Goal: Check status: Check status

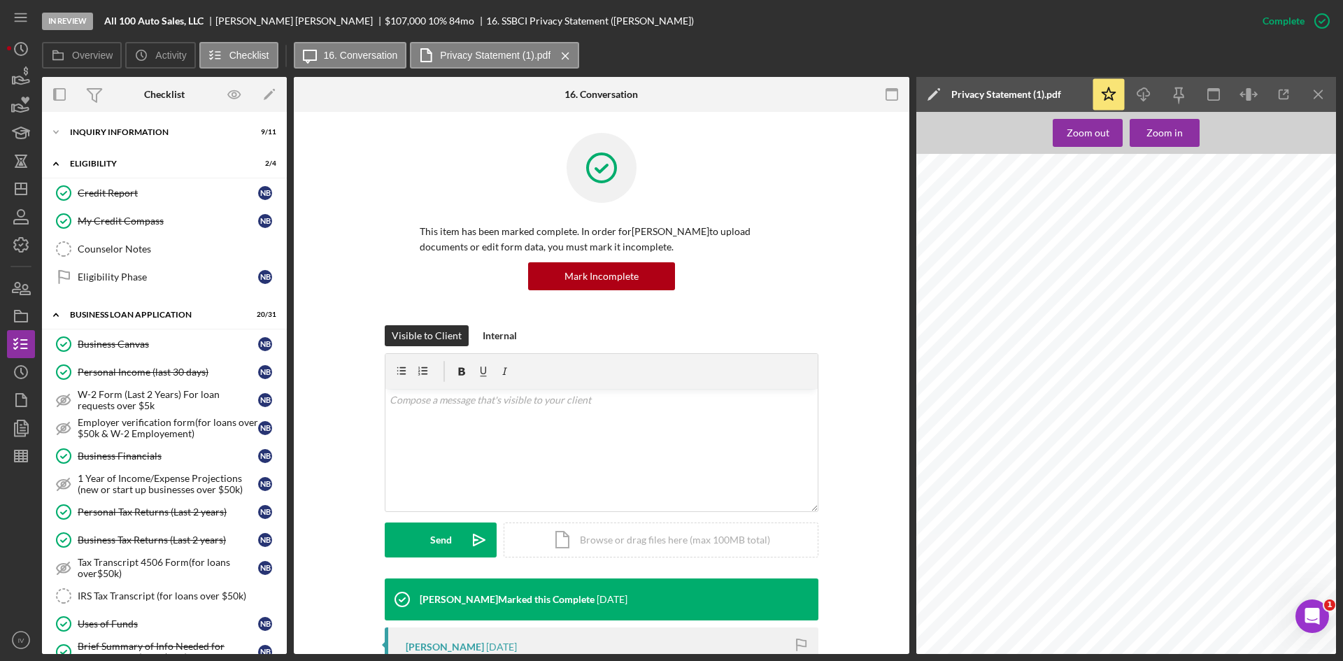
scroll to position [356, 0]
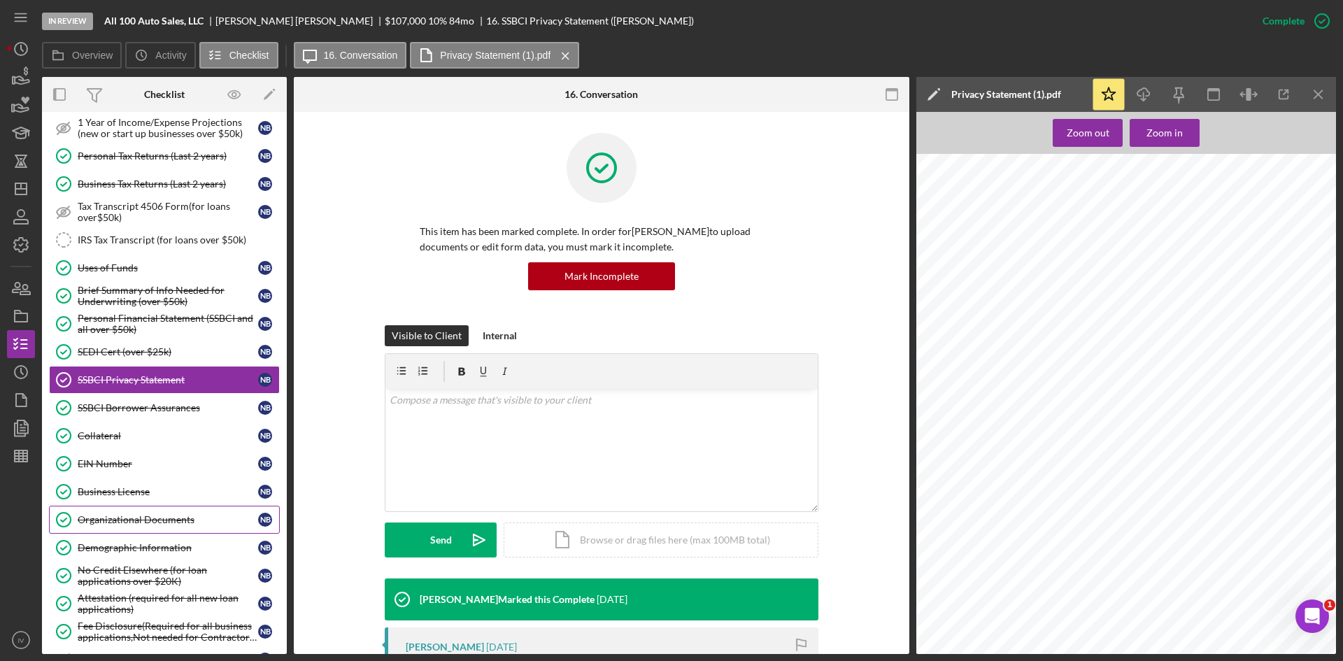
click at [161, 518] on div "Organizational Documents" at bounding box center [168, 519] width 181 height 11
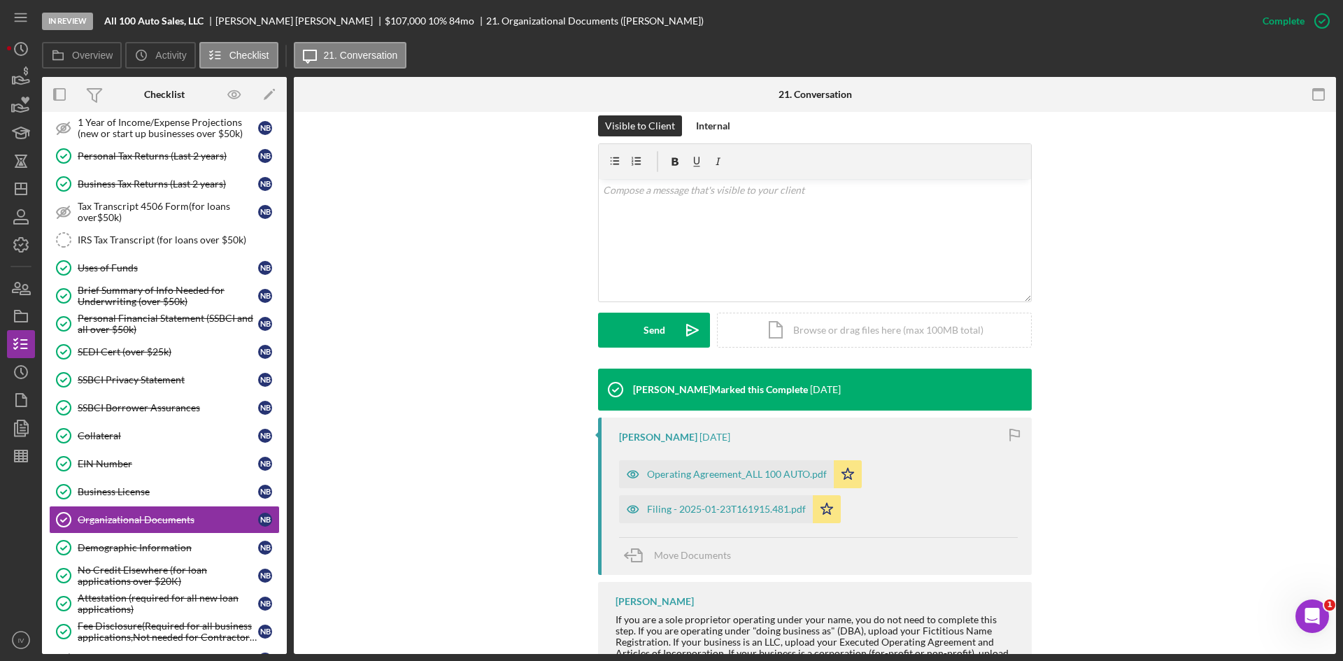
scroll to position [283, 0]
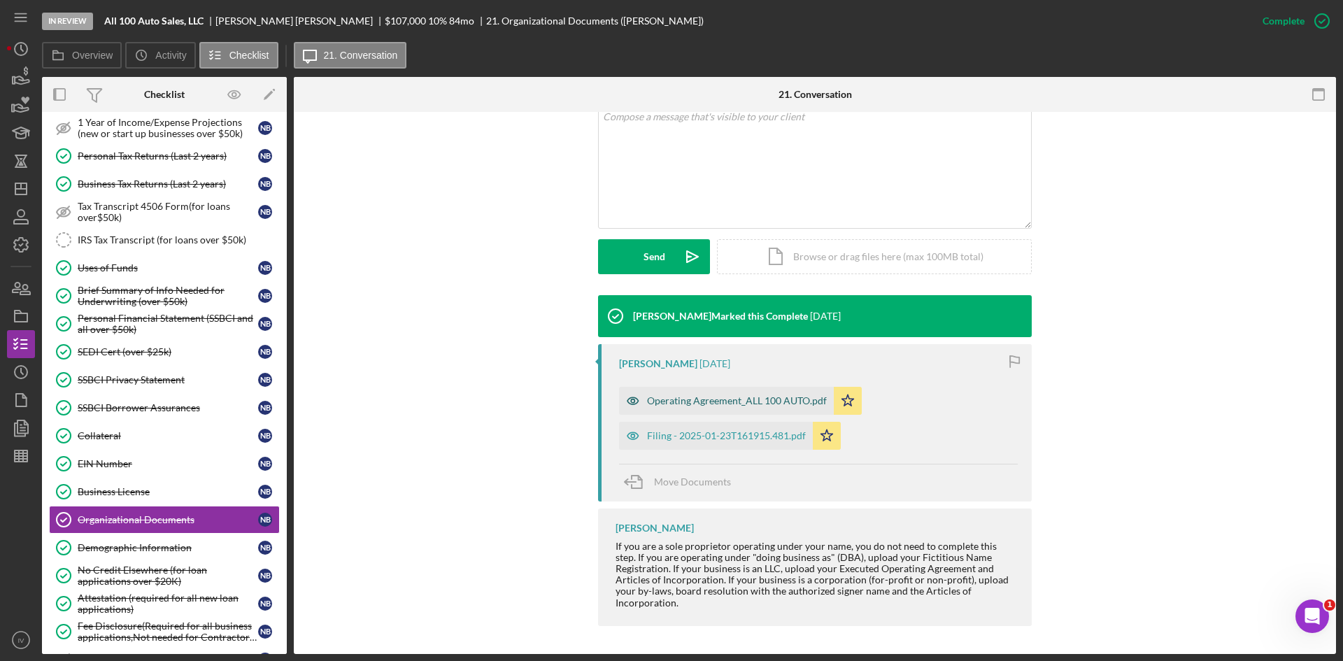
click at [699, 400] on div "Operating Agreement_ALL 100 AUTO.pdf" at bounding box center [737, 400] width 180 height 11
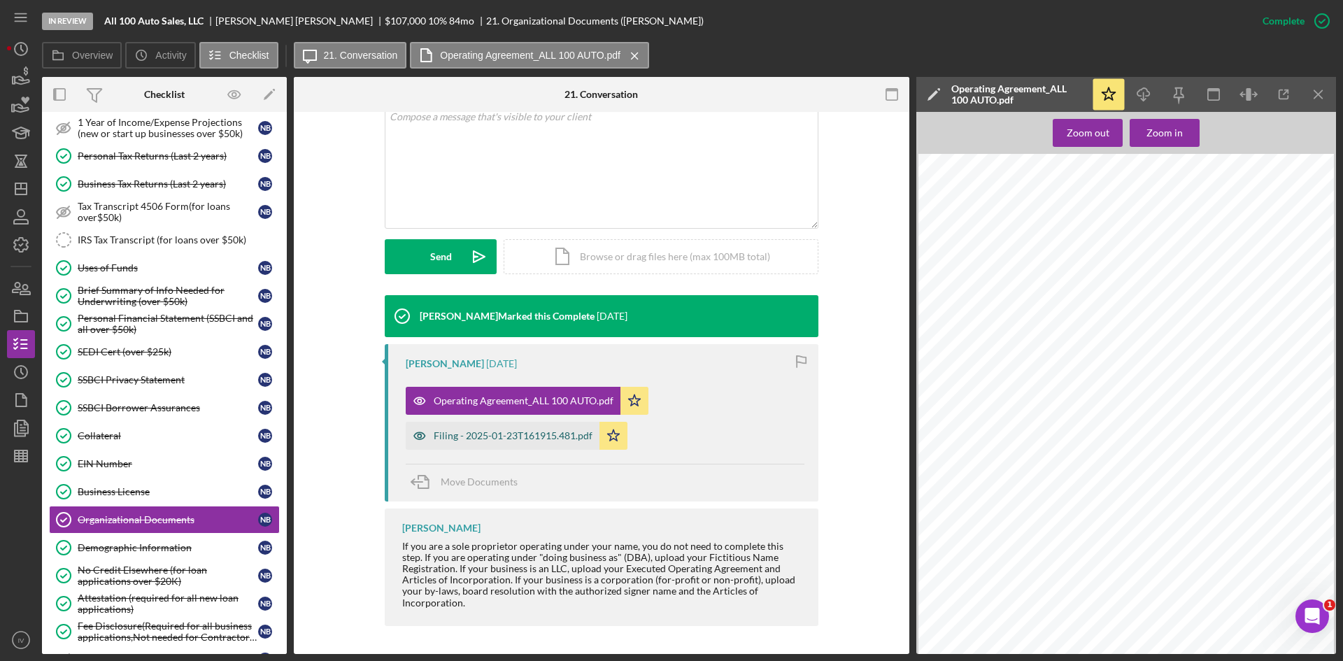
click at [468, 437] on div "Filing - 2025-01-23T161915.481.pdf" at bounding box center [513, 435] width 159 height 11
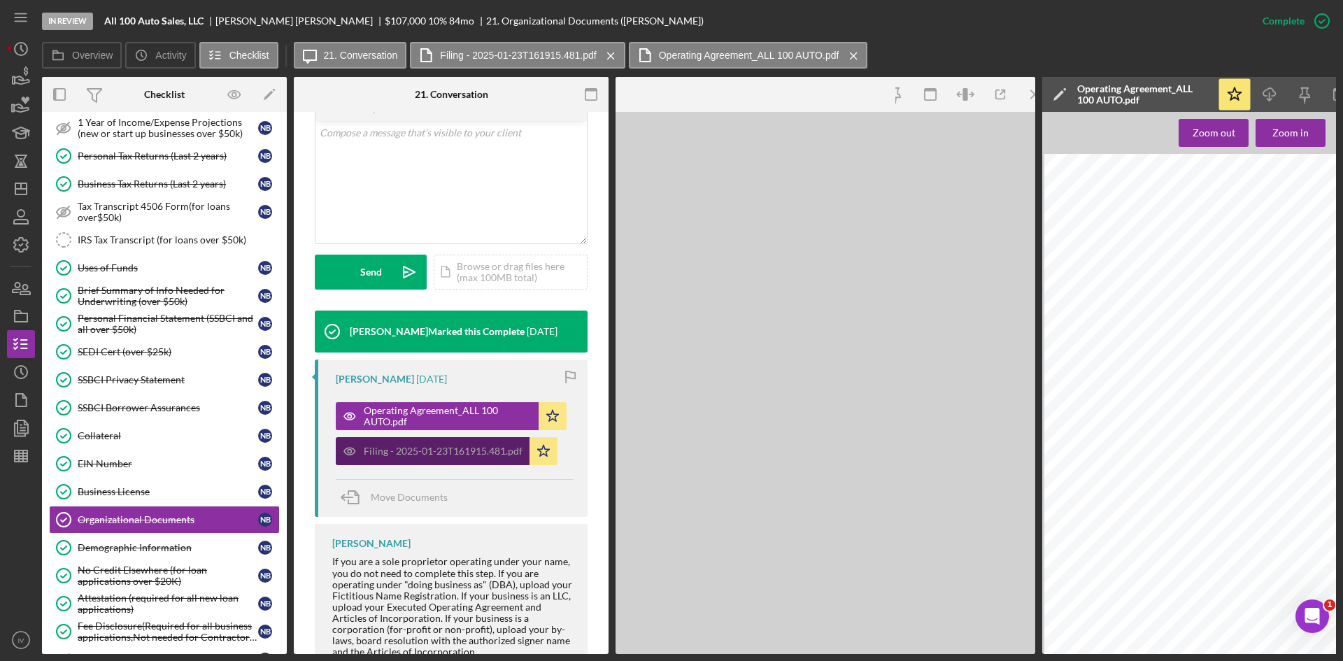
scroll to position [299, 0]
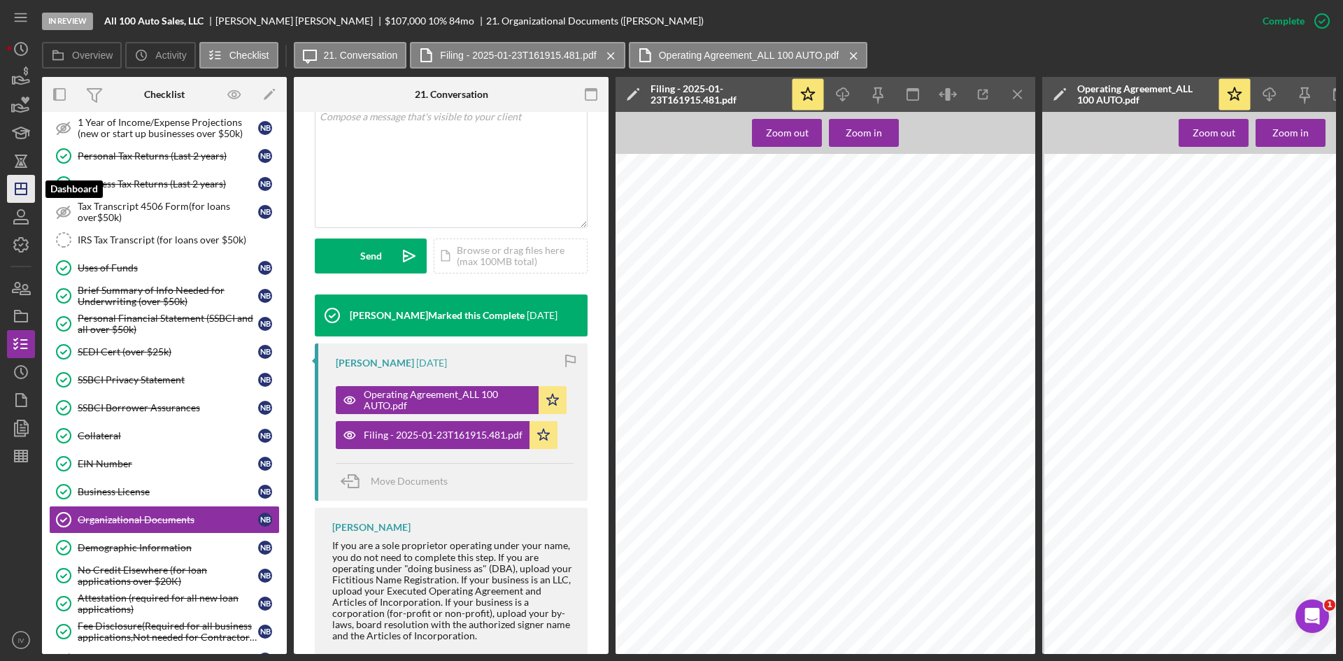
click at [26, 189] on line "button" at bounding box center [20, 189] width 11 height 0
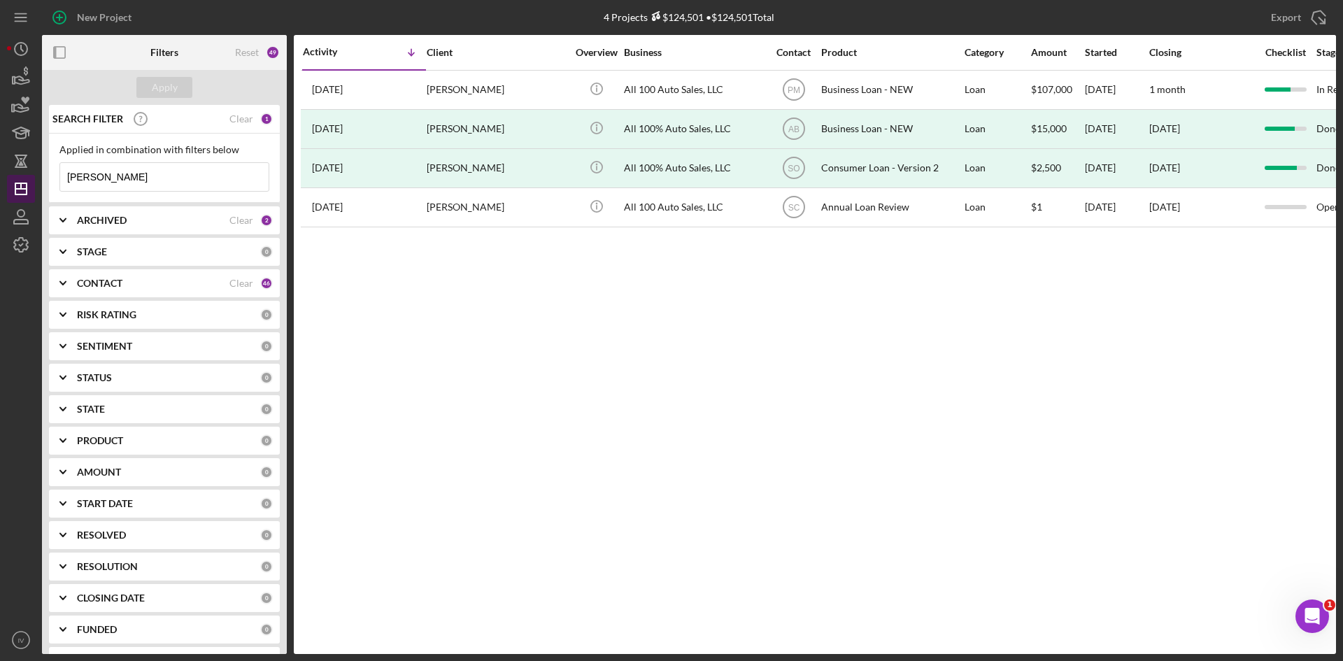
drag, startPoint x: 149, startPoint y: 182, endPoint x: 20, endPoint y: 199, distance: 130.5
click at [3, 175] on div "New Project 4 Projects $124,501 • $124,501 Total [PERSON_NAME] Export Icon/Expo…" at bounding box center [671, 330] width 1343 height 661
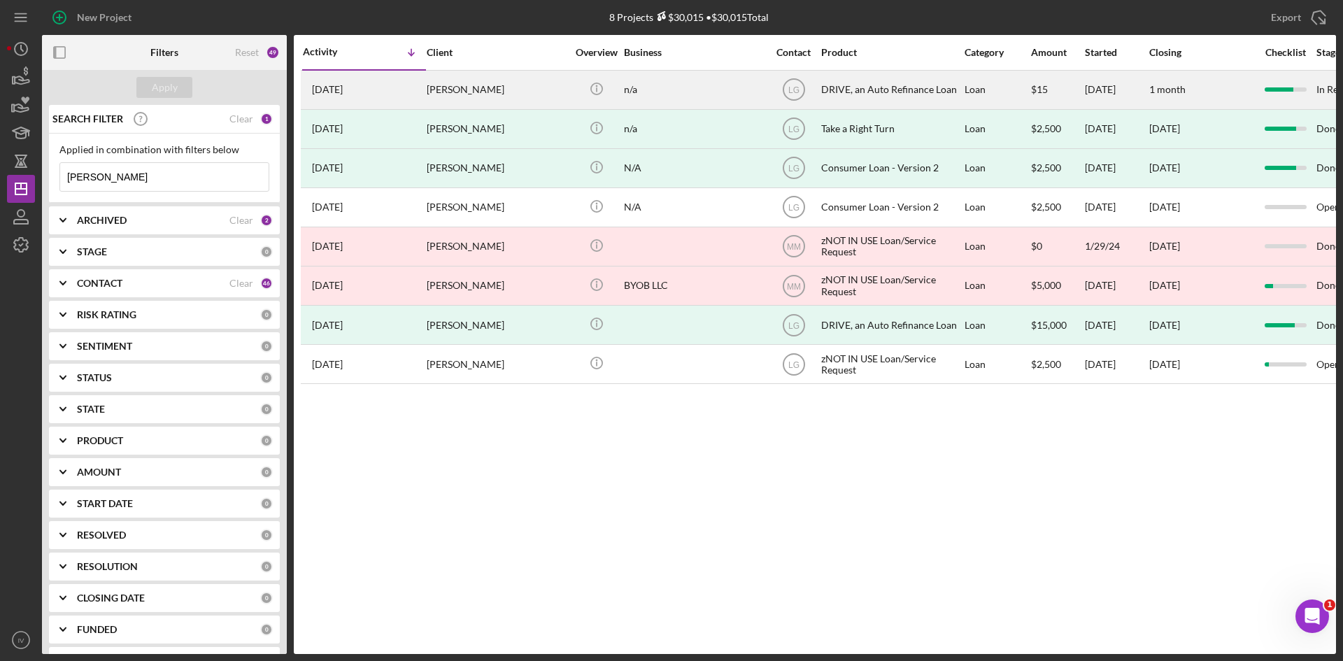
type input "[PERSON_NAME]"
click at [476, 80] on div "[PERSON_NAME]" at bounding box center [497, 89] width 140 height 37
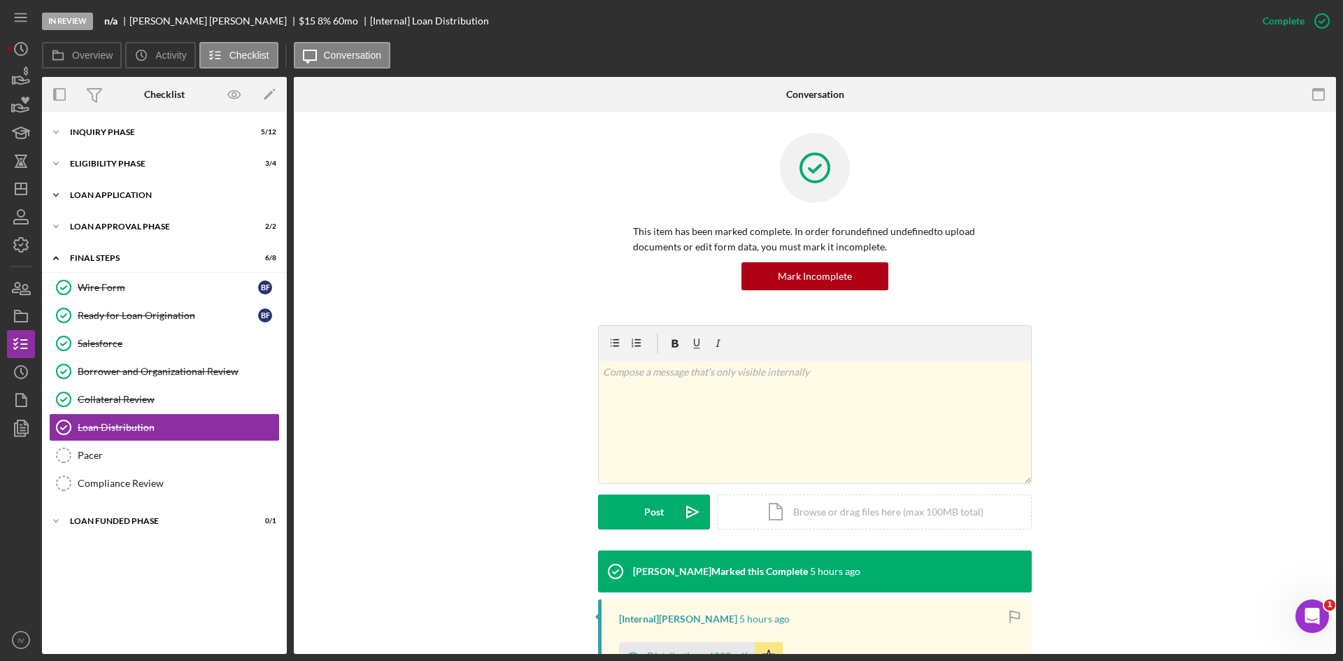
click at [97, 200] on div "Icon/Expander Loan Application 13 / 15" at bounding box center [164, 195] width 245 height 28
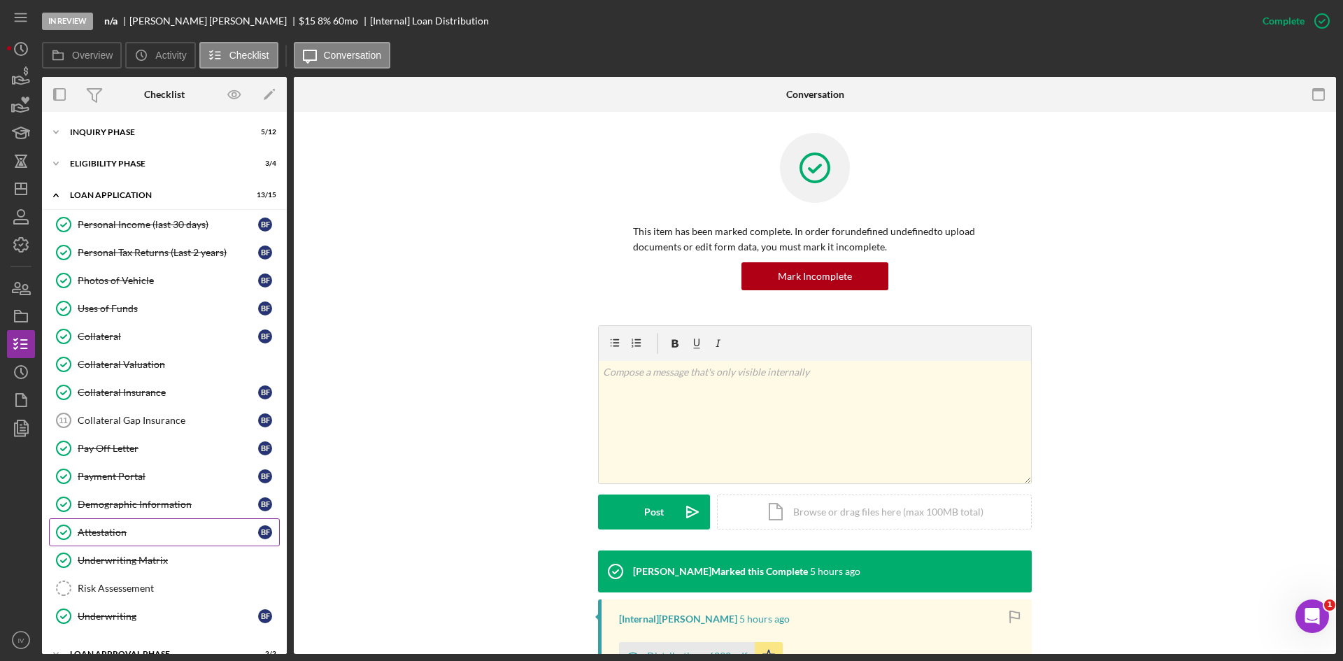
click at [111, 527] on div "Attestation" at bounding box center [168, 532] width 181 height 11
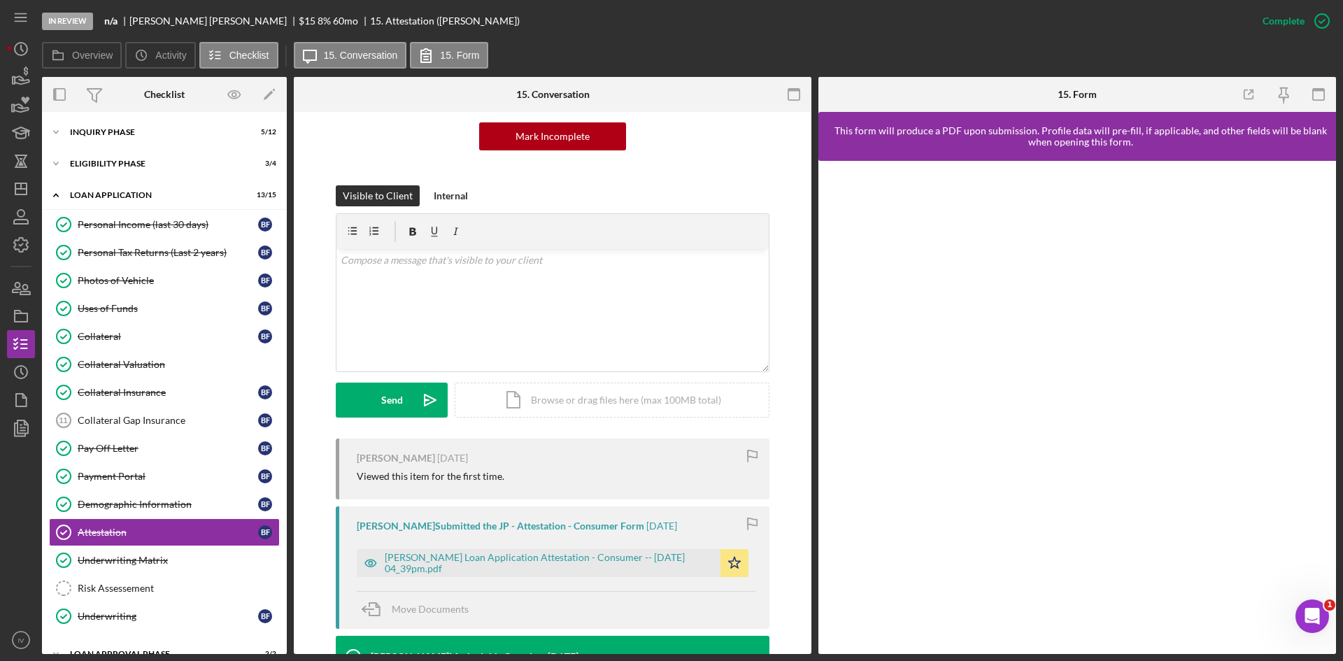
scroll to position [210, 0]
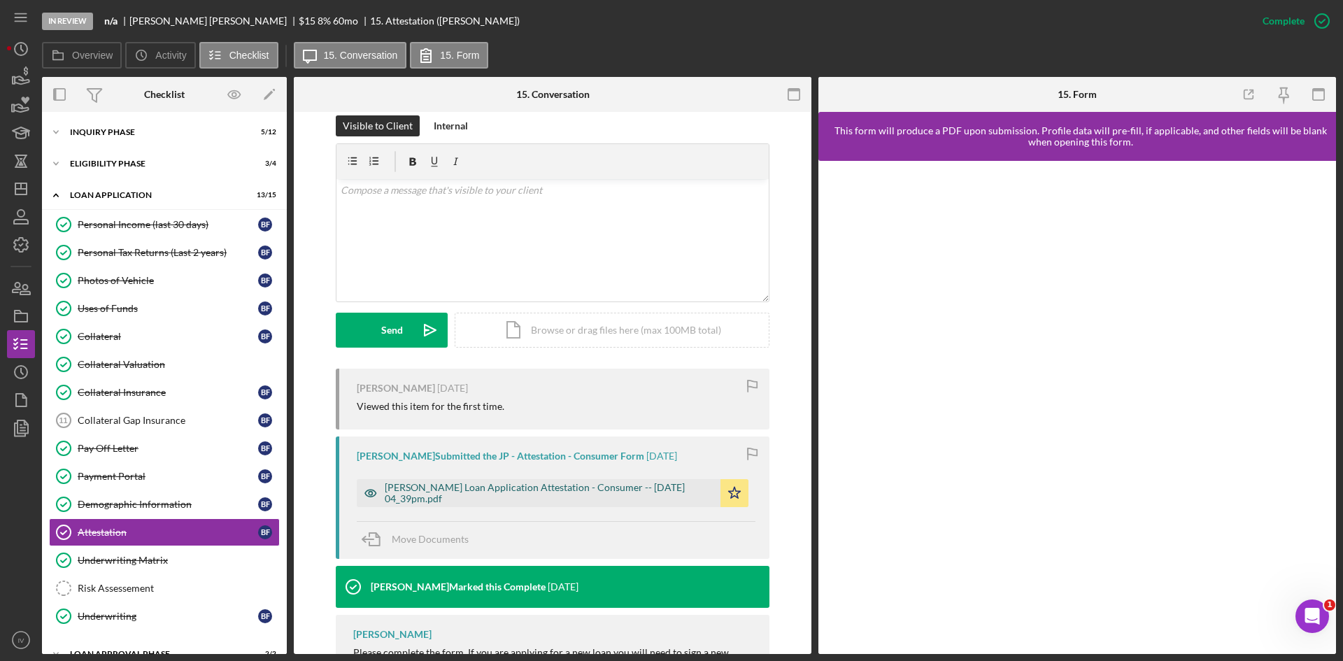
click at [467, 490] on div "[PERSON_NAME] Loan Application Attestation - Consumer -- [DATE] 04_39pm.pdf" at bounding box center [549, 493] width 329 height 22
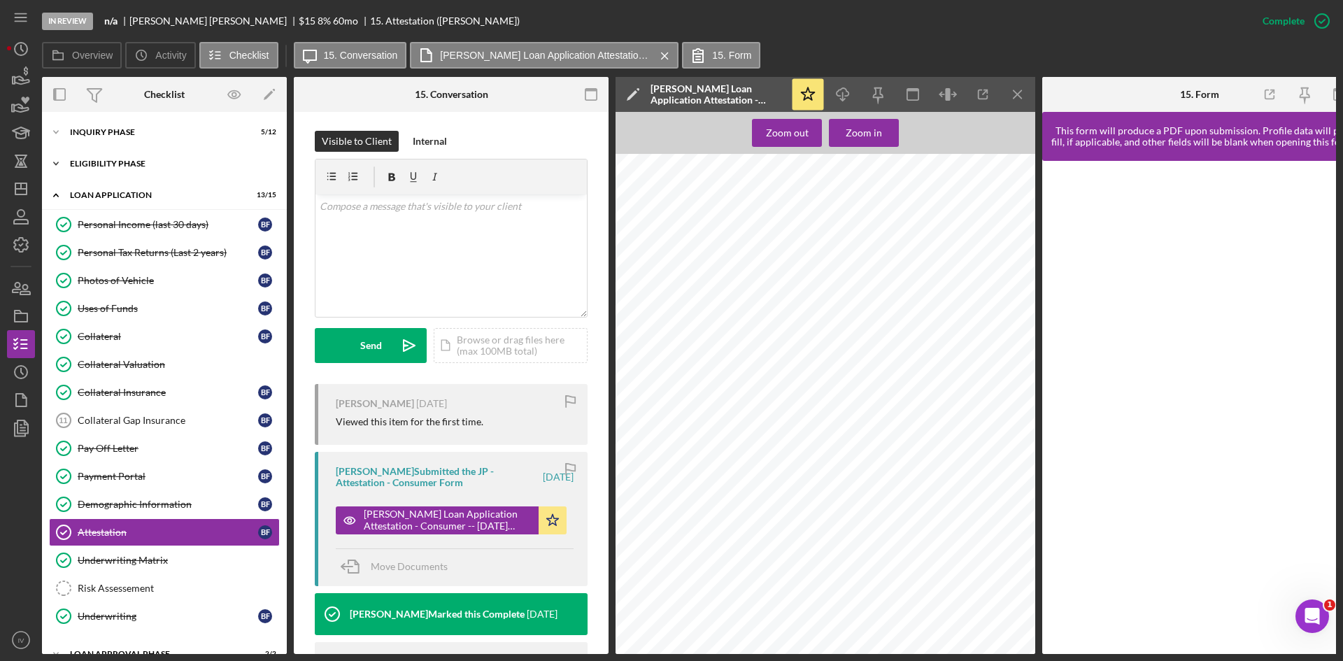
drag, startPoint x: 108, startPoint y: 160, endPoint x: 108, endPoint y: 173, distance: 13.3
click at [108, 160] on div "Eligibility Phase" at bounding box center [169, 164] width 199 height 8
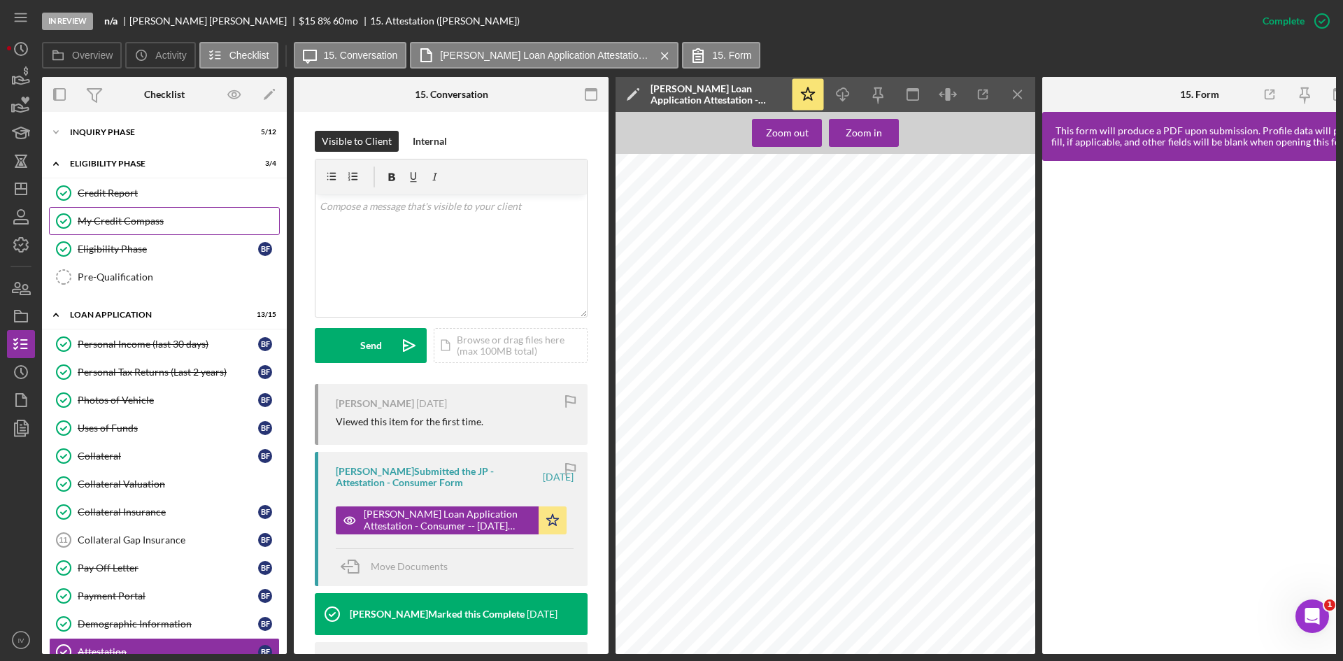
click at [109, 227] on div "My Credit Compass" at bounding box center [179, 221] width 202 height 11
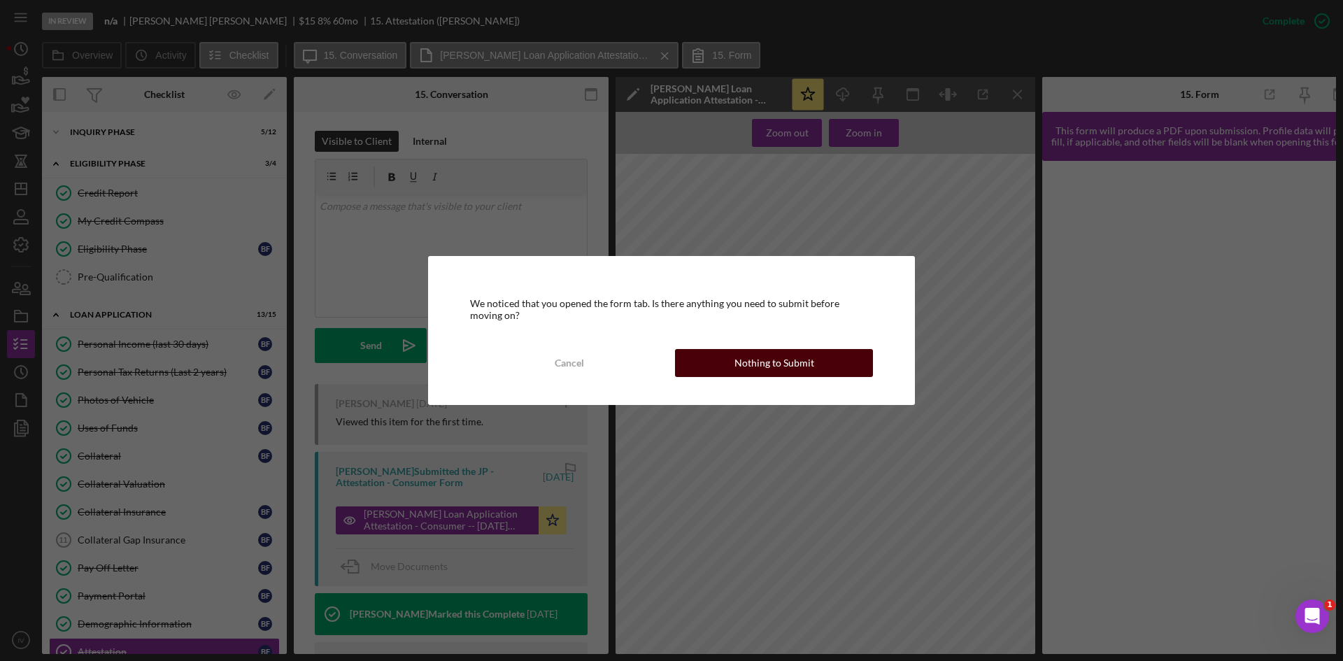
click at [760, 362] on div "Nothing to Submit" at bounding box center [775, 363] width 80 height 28
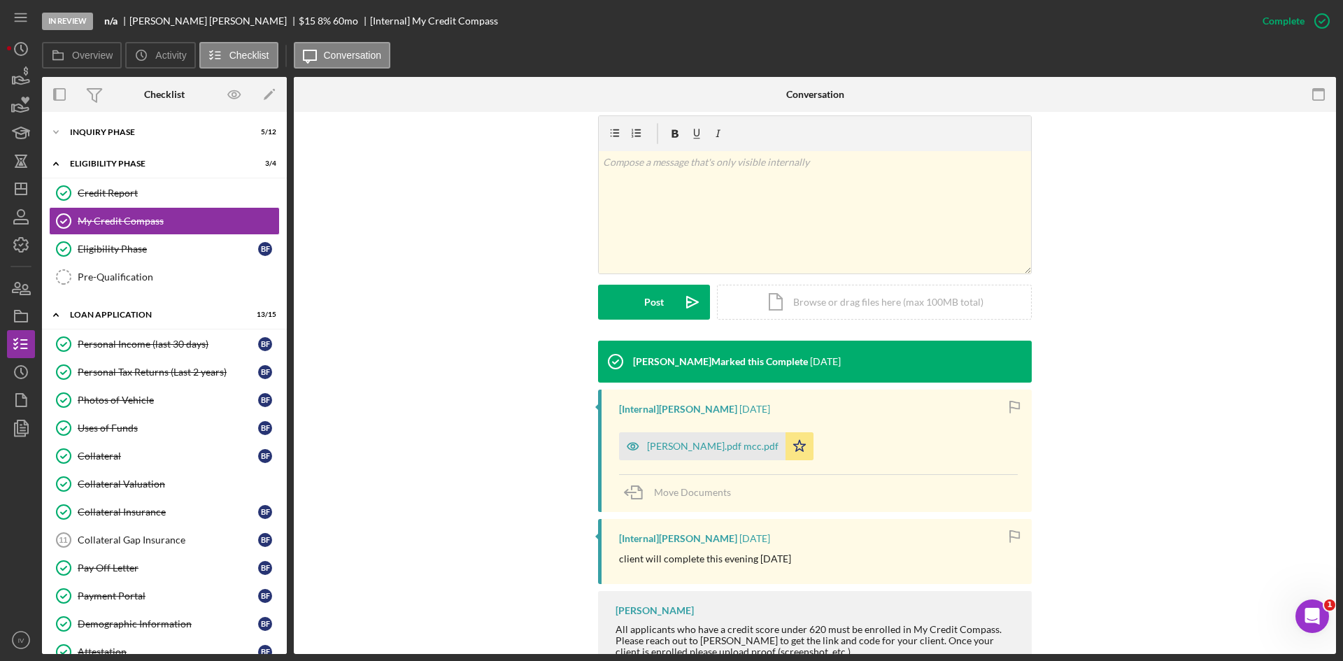
scroll to position [281, 0]
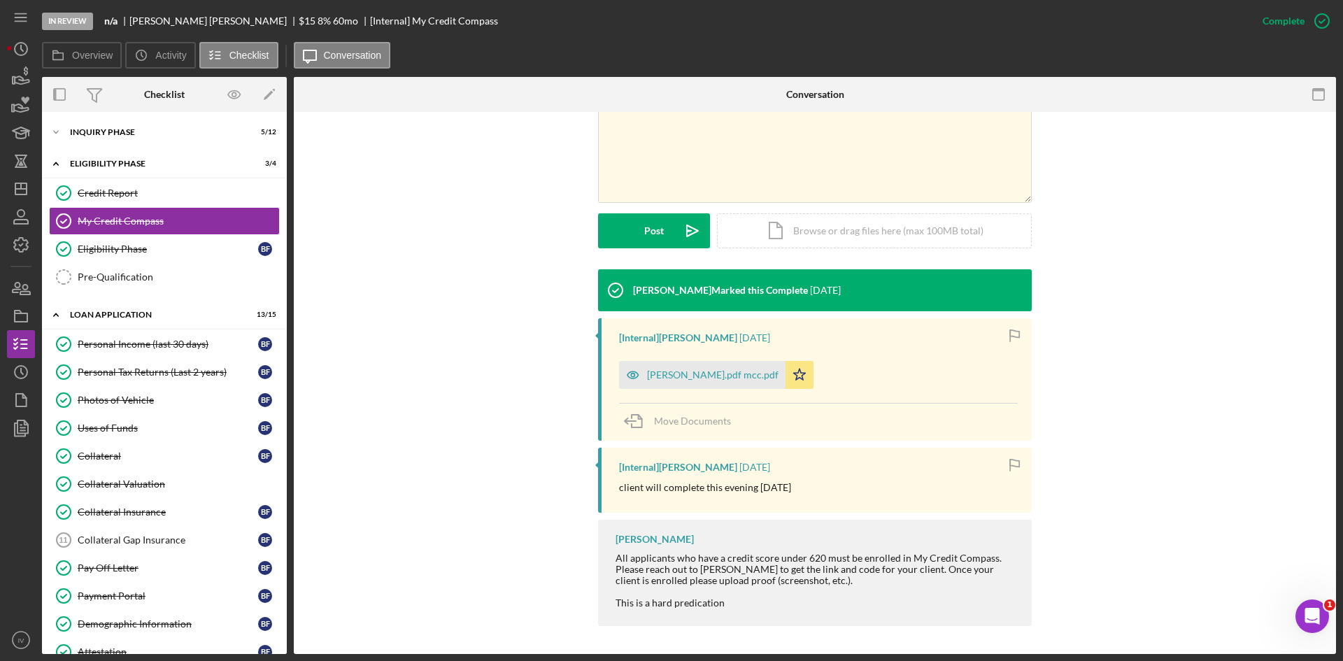
click at [712, 392] on div "[Internal] [PERSON_NAME] [DATE] [PERSON_NAME].pdf mcc.pdf Icon/Star Move Docume…" at bounding box center [815, 379] width 434 height 122
click at [721, 381] on div "[PERSON_NAME].pdf mcc.pdf" at bounding box center [702, 375] width 167 height 28
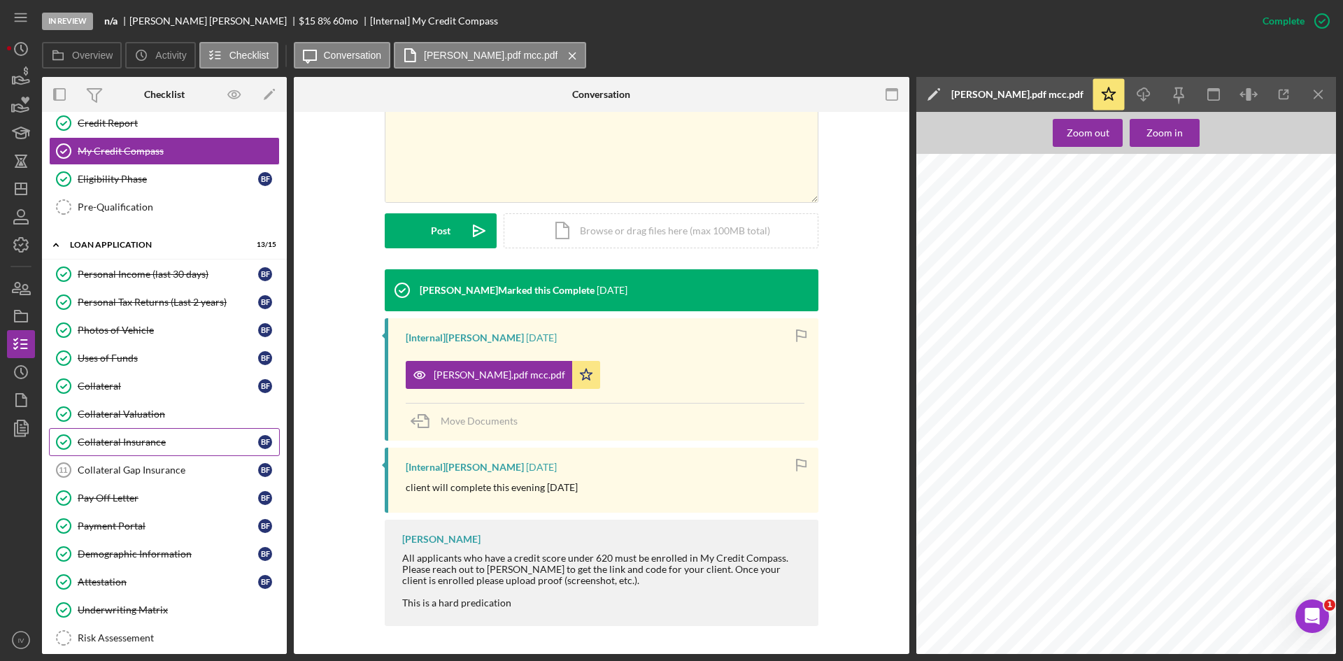
scroll to position [140, 0]
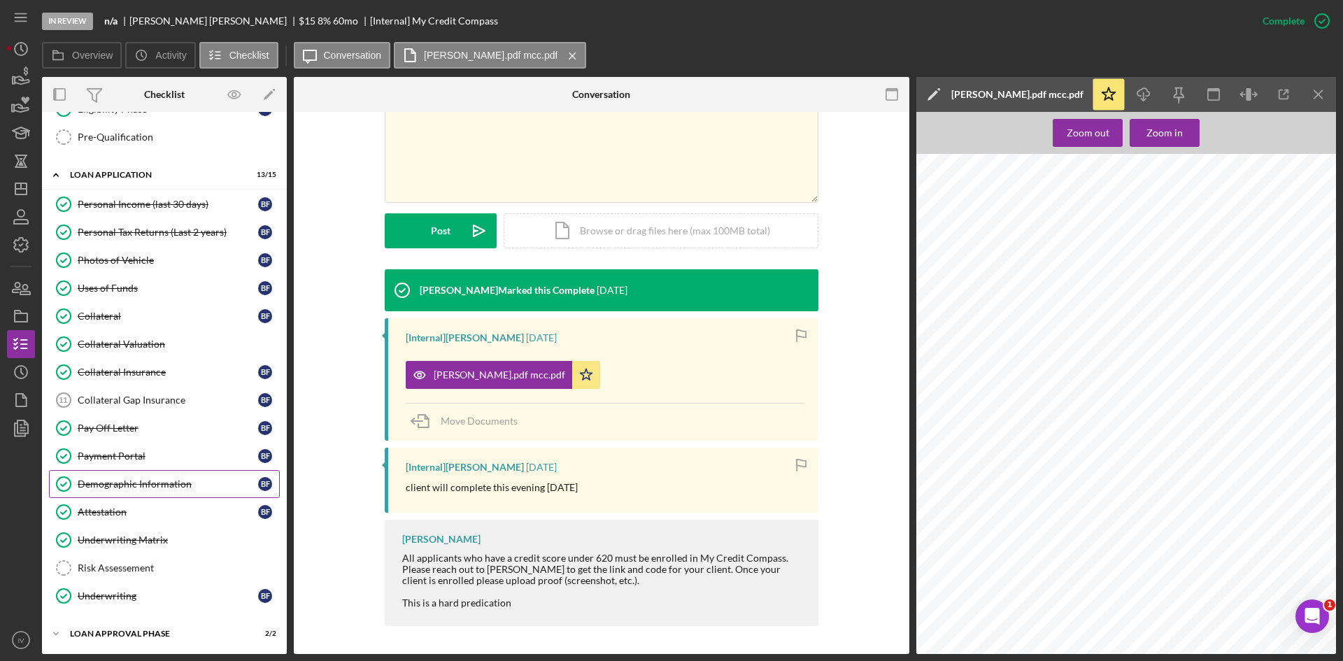
click at [122, 474] on link "Demographic Information Demographic Information B F" at bounding box center [164, 484] width 231 height 28
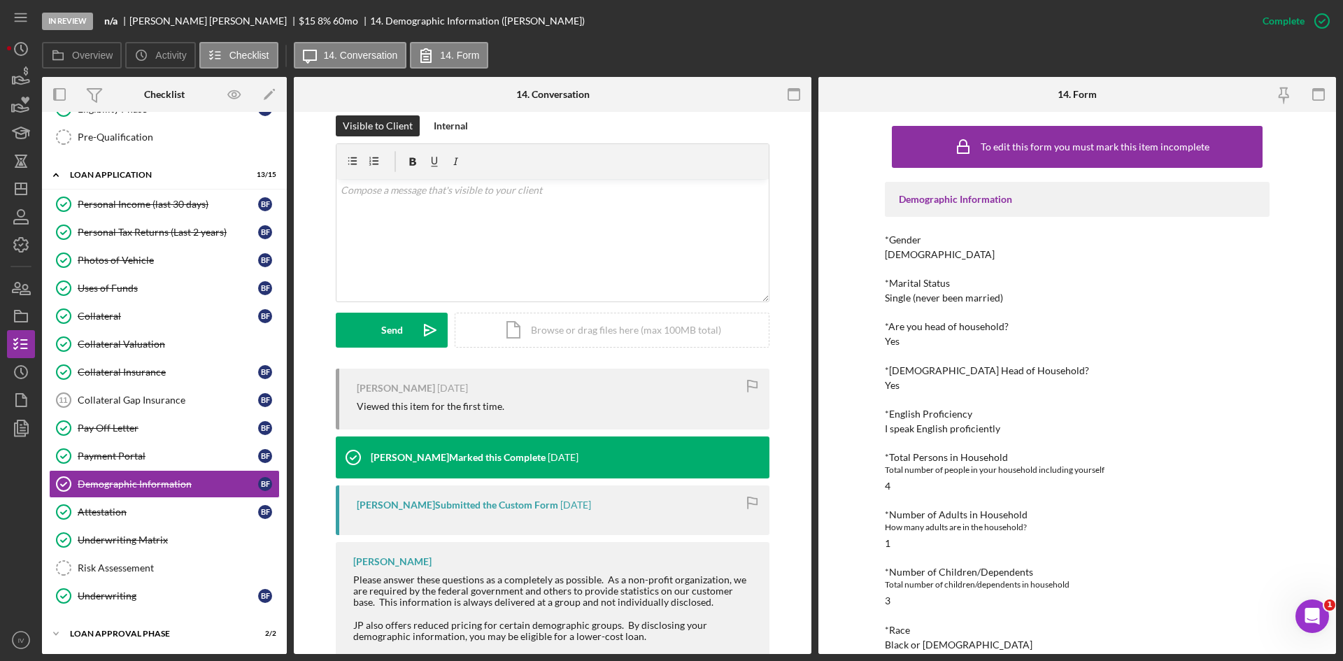
scroll to position [70, 0]
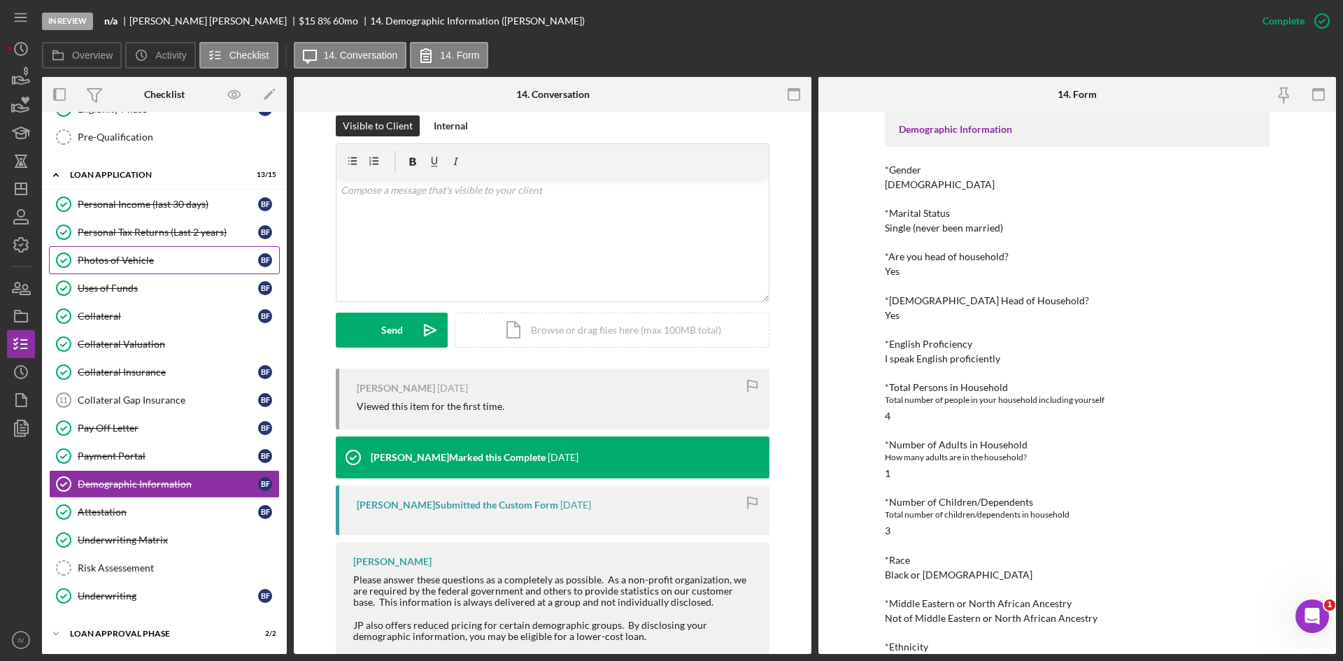
drag, startPoint x: 176, startPoint y: 242, endPoint x: 246, endPoint y: 262, distance: 73.5
click at [176, 242] on link "Personal Tax Returns (Last 2 years) Personal Tax Returns (Last 2 years) B F" at bounding box center [164, 232] width 231 height 28
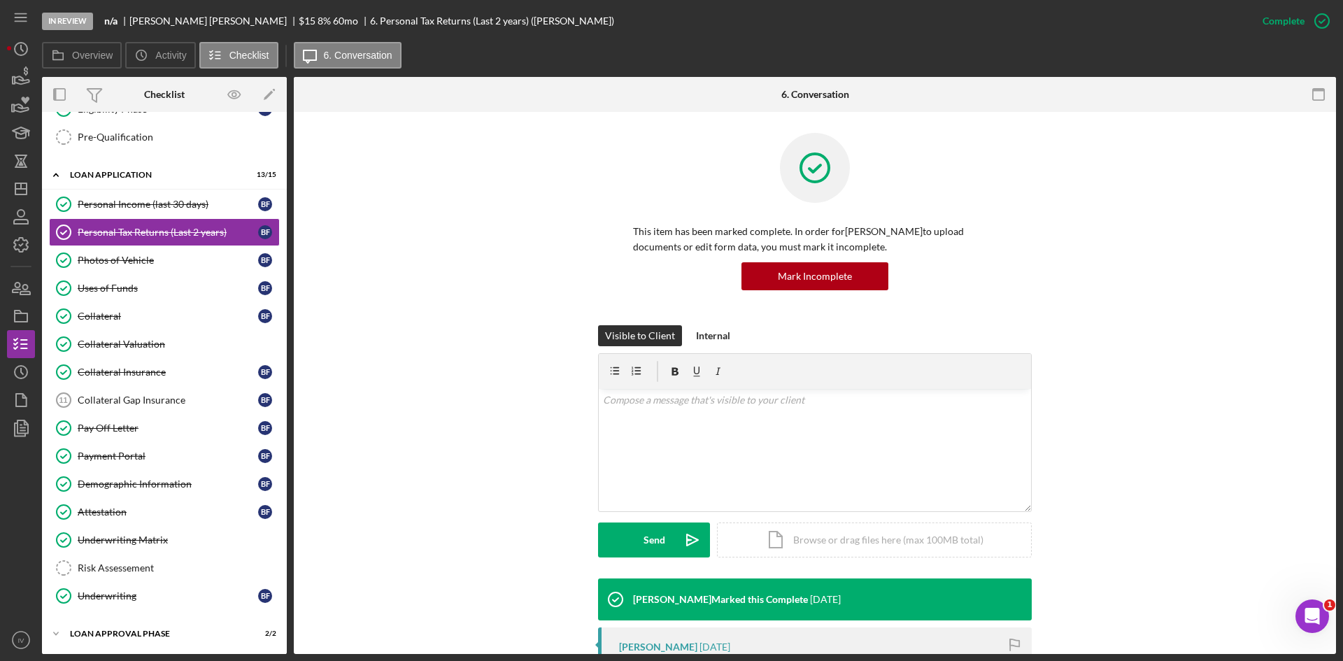
scroll to position [201, 0]
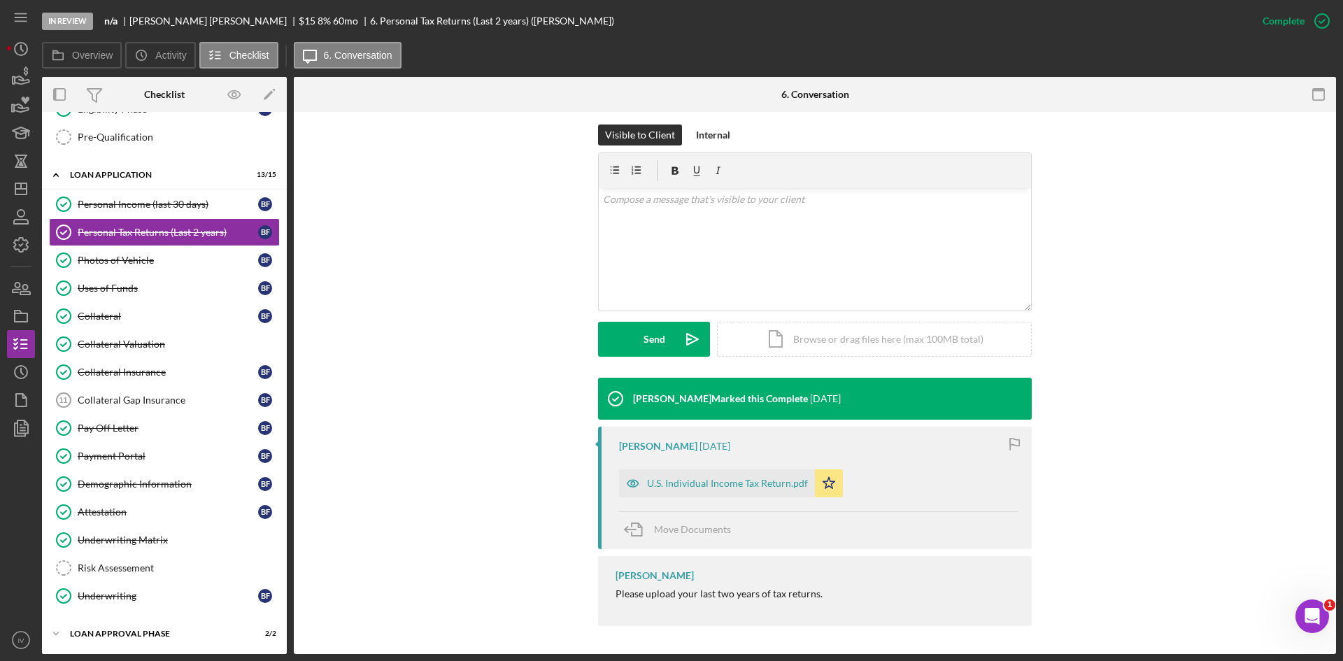
drag, startPoint x: 674, startPoint y: 488, endPoint x: 680, endPoint y: 476, distance: 12.8
click at [673, 488] on div "U.S. Individual Income Tax Return.pdf" at bounding box center [727, 483] width 161 height 11
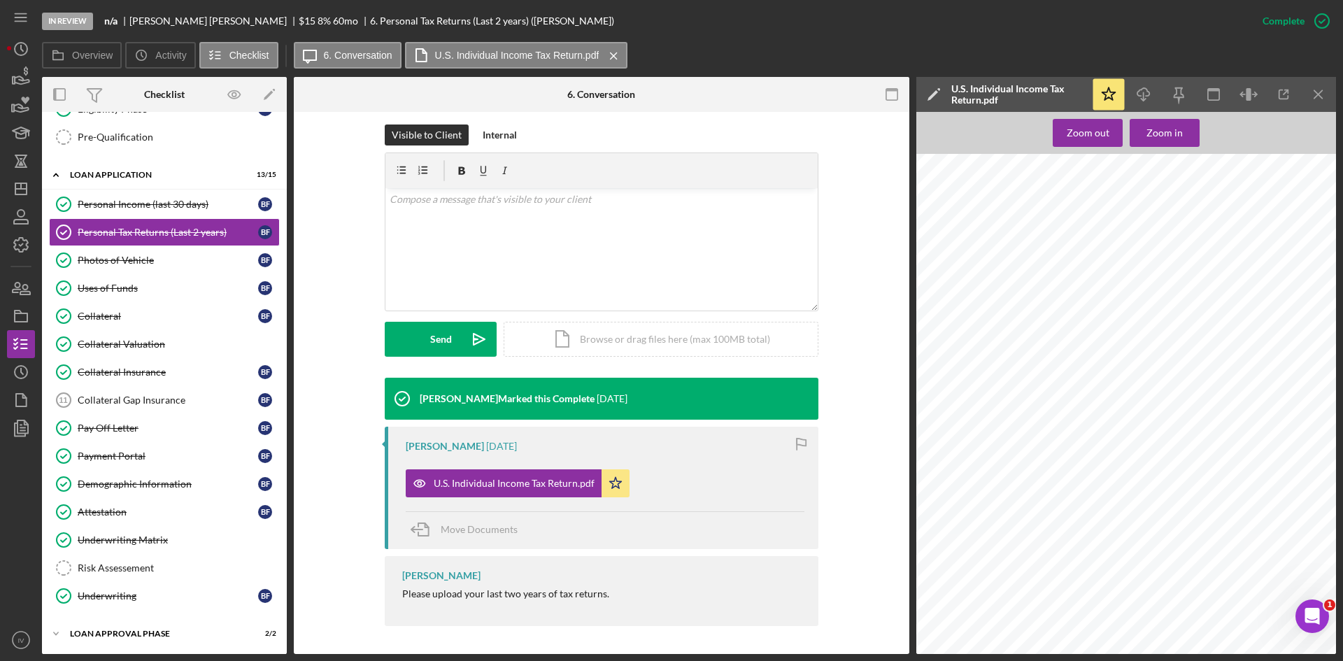
scroll to position [490, 0]
click at [1071, 134] on div "Zoom out" at bounding box center [1088, 133] width 43 height 28
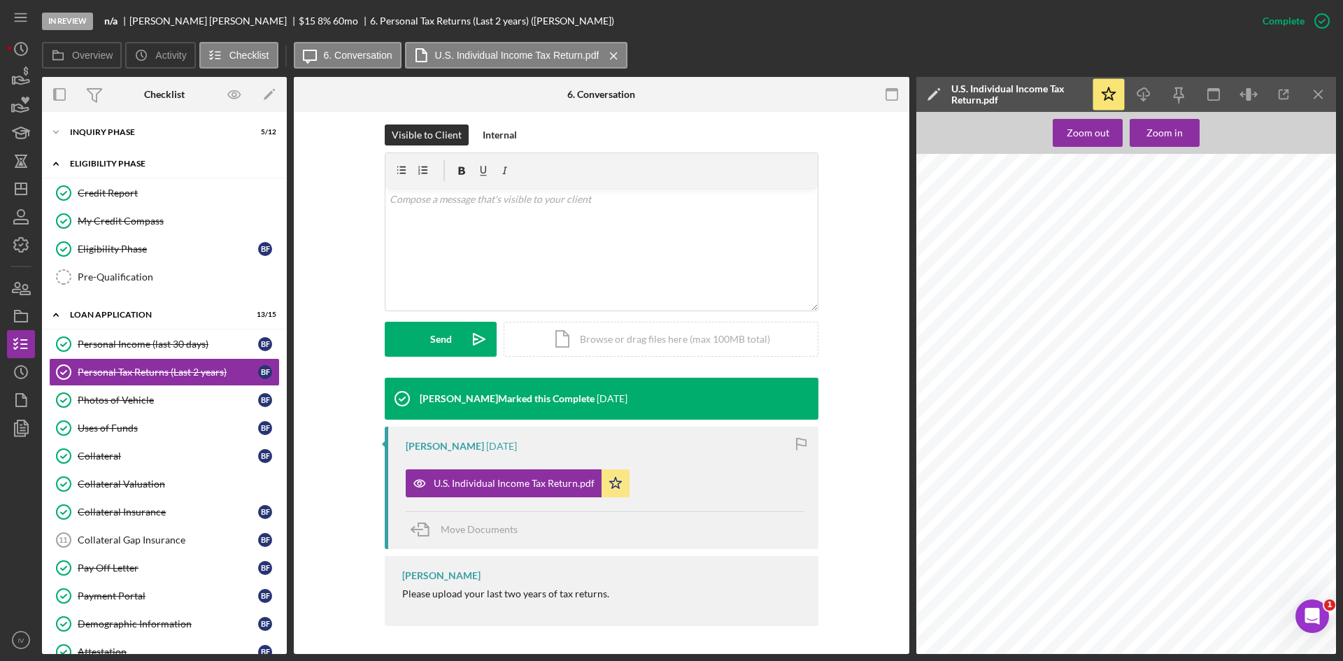
click at [83, 172] on div "Icon/Expander Eligibility Phase 3 / 4" at bounding box center [164, 164] width 245 height 29
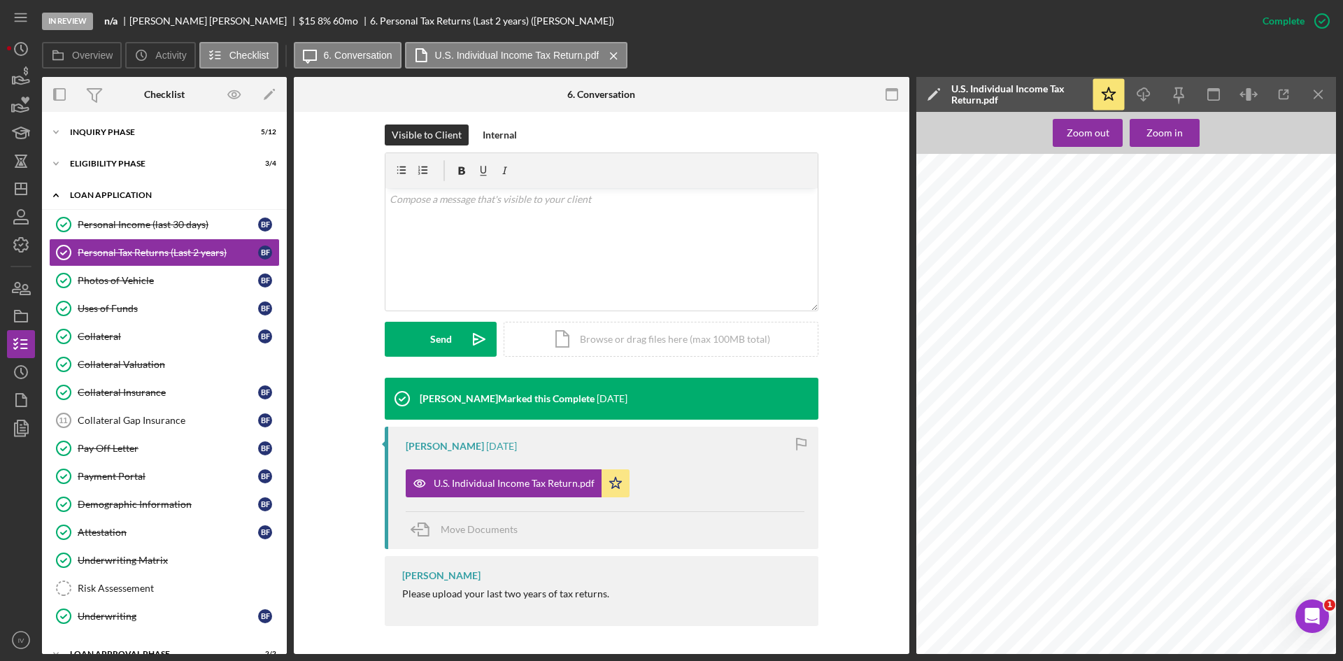
click at [87, 192] on div "Loan Application" at bounding box center [169, 195] width 199 height 8
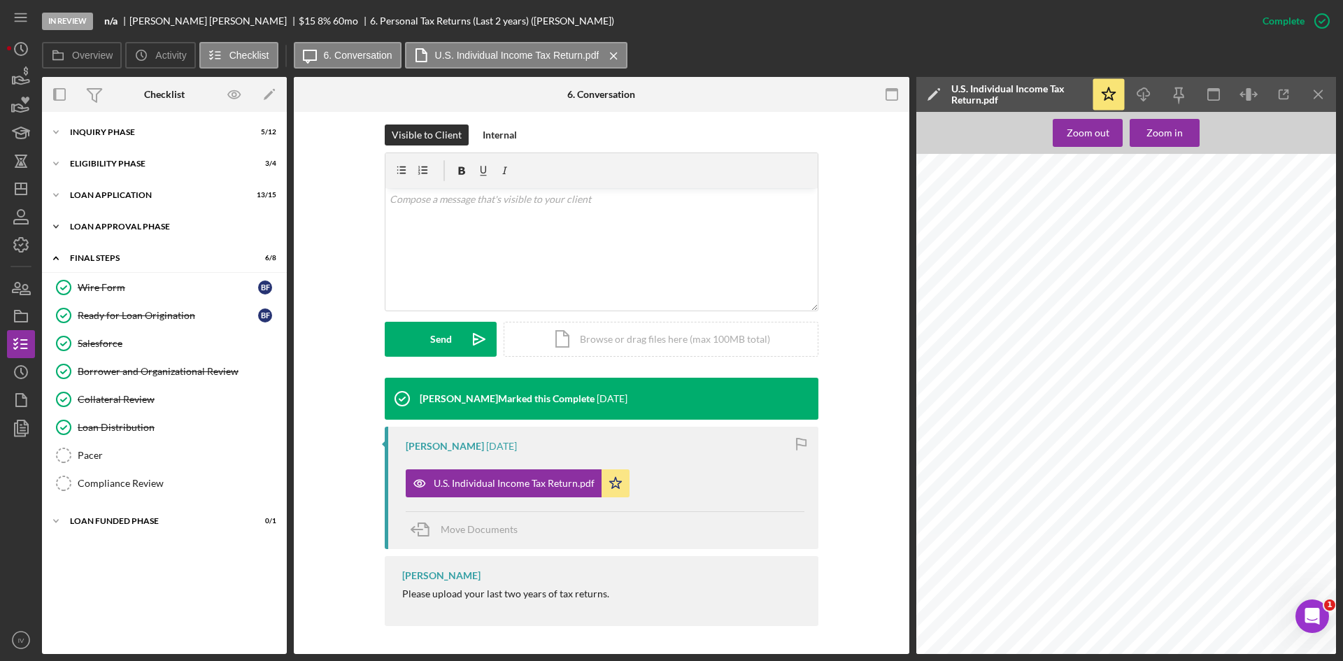
click at [87, 219] on div "Icon/Expander Loan Approval Phase 2 / 2" at bounding box center [164, 227] width 245 height 28
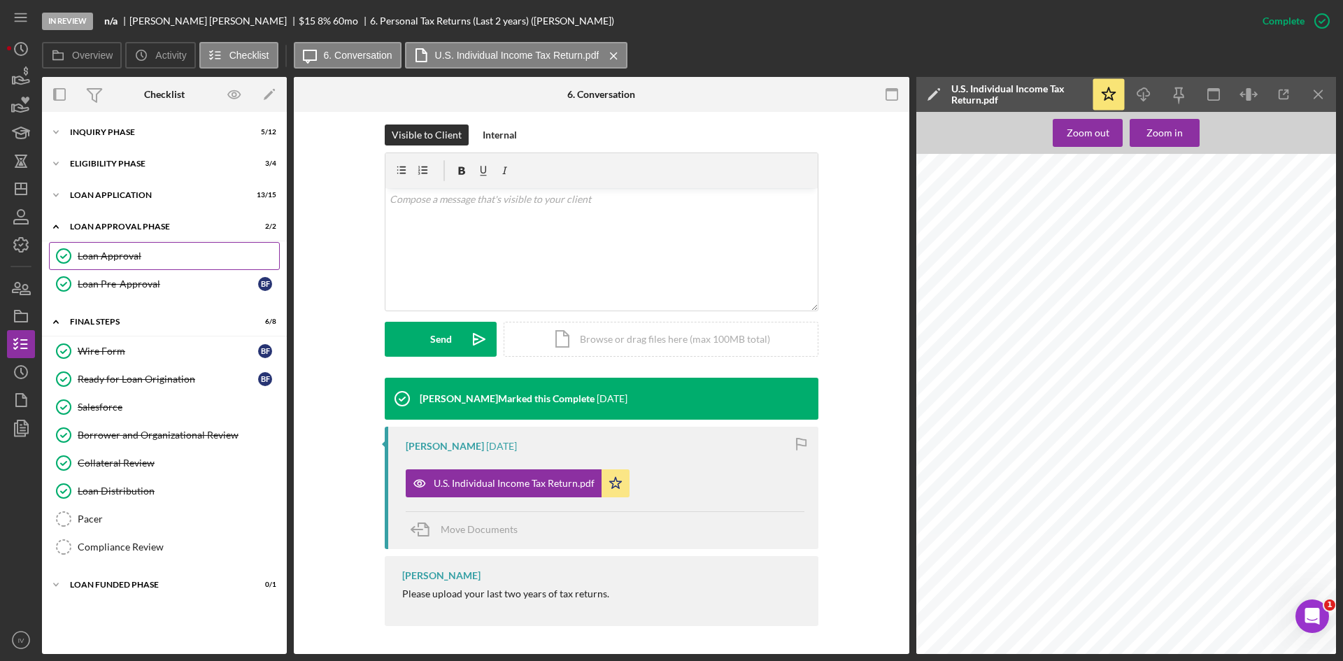
click at [118, 252] on div "Loan Approval" at bounding box center [179, 255] width 202 height 11
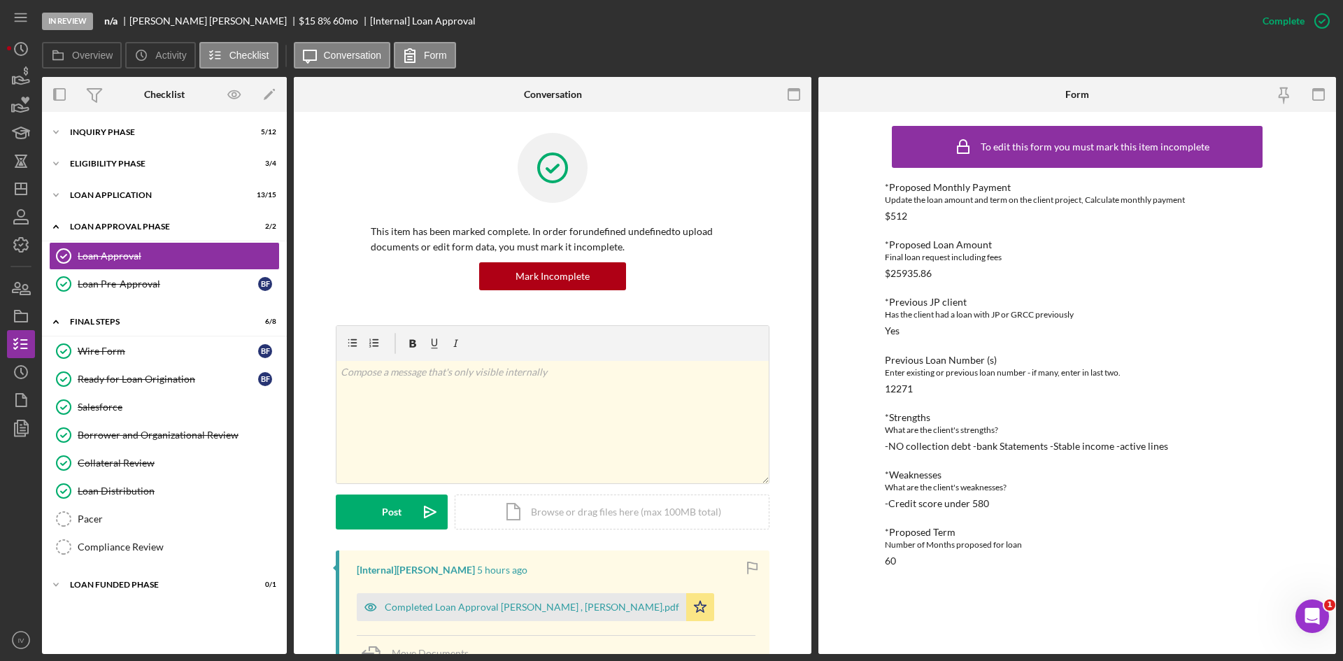
scroll to position [210, 0]
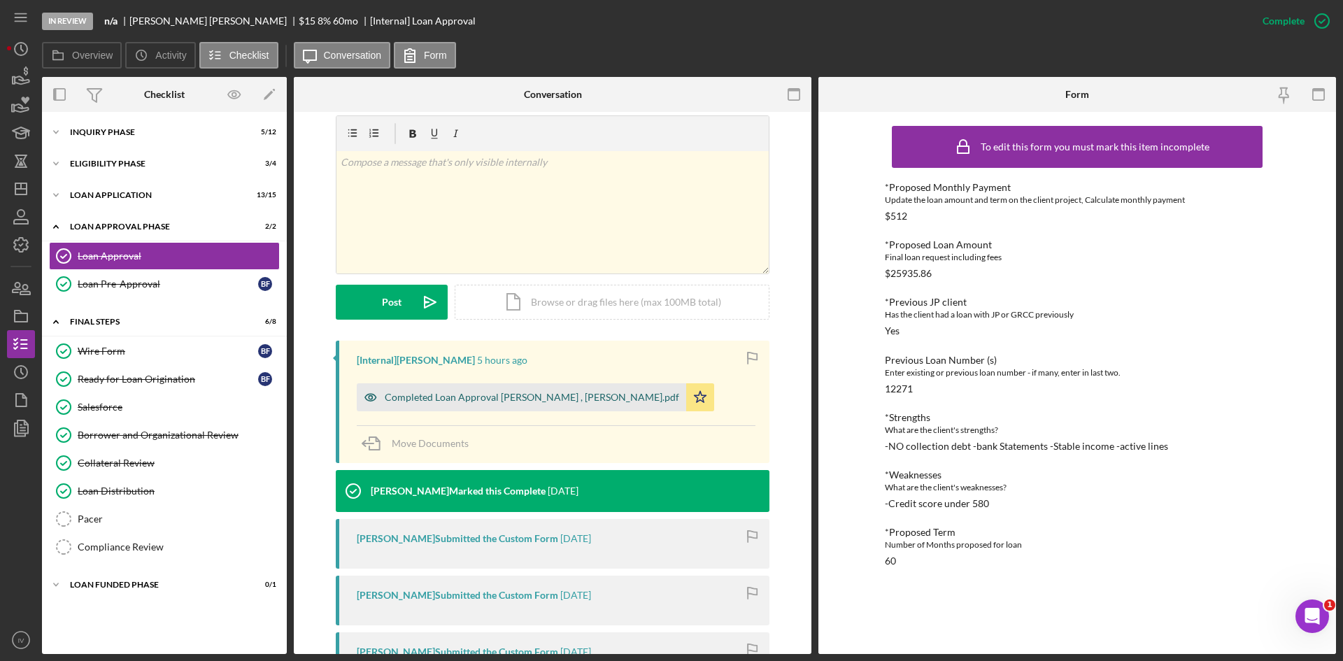
click at [597, 405] on div "Completed Loan Approval [PERSON_NAME] , [PERSON_NAME].pdf" at bounding box center [522, 397] width 330 height 28
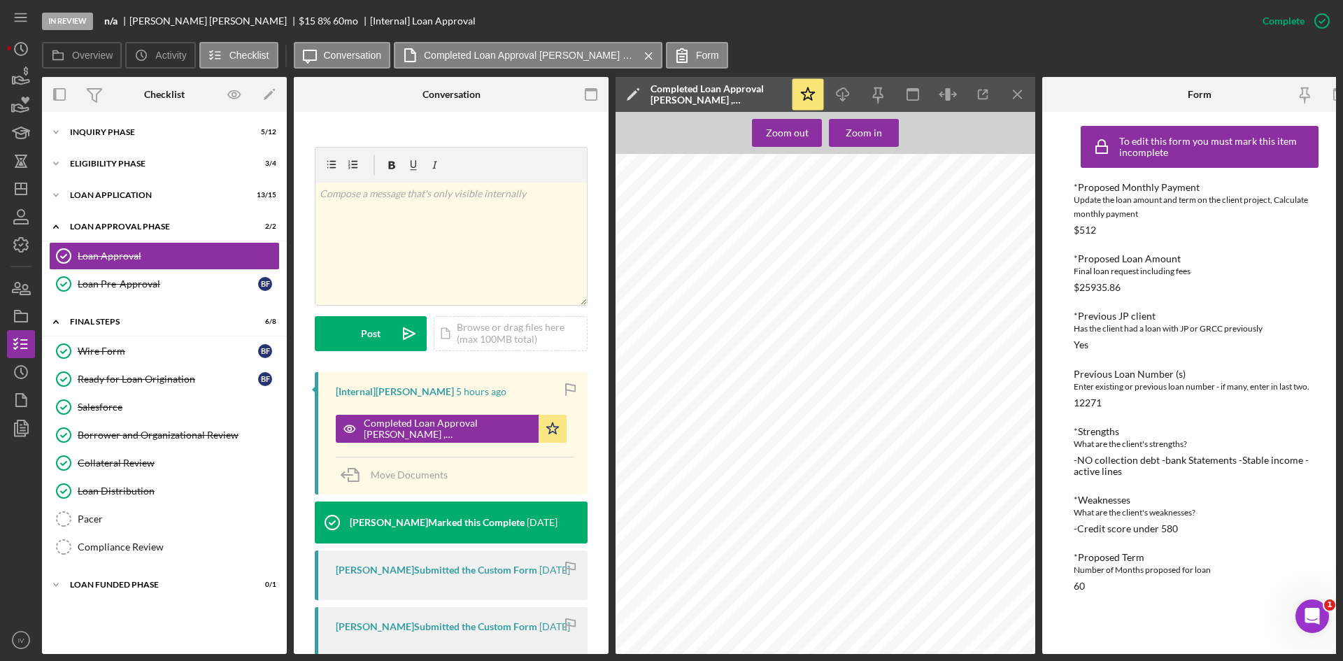
drag, startPoint x: 186, startPoint y: 438, endPoint x: 308, endPoint y: 409, distance: 125.1
click at [186, 438] on div "Borrower and Organizational Review" at bounding box center [179, 435] width 202 height 11
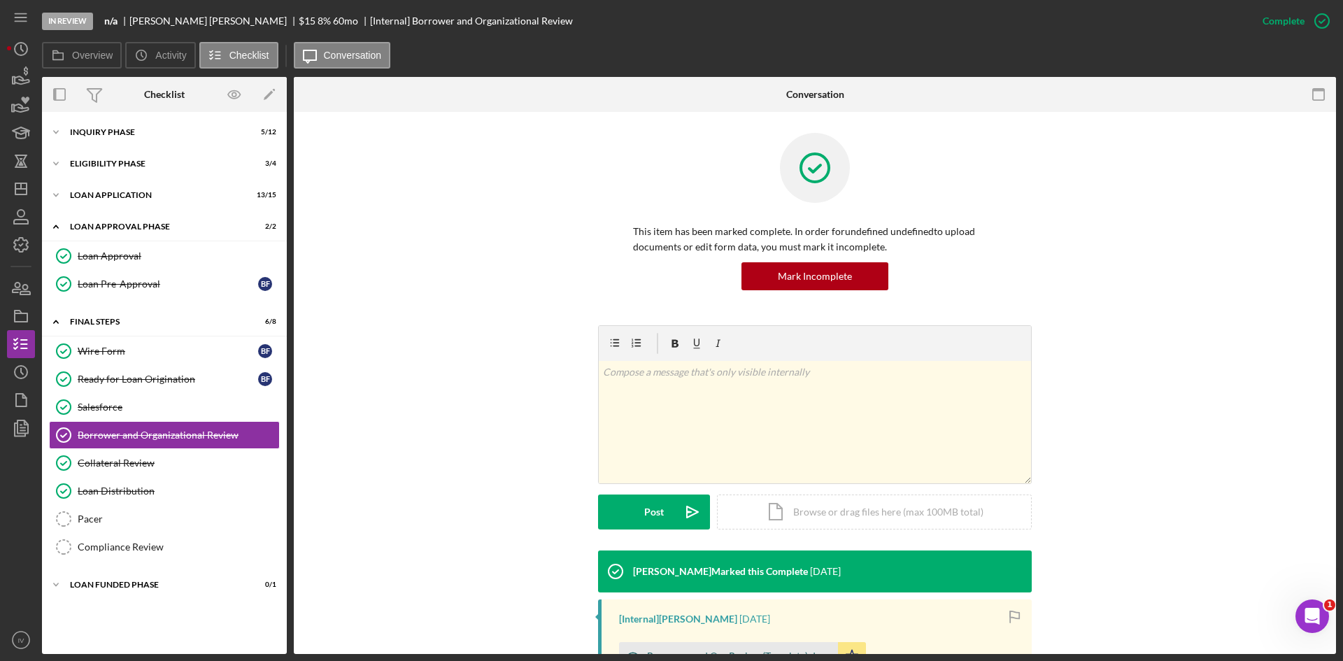
scroll to position [210, 0]
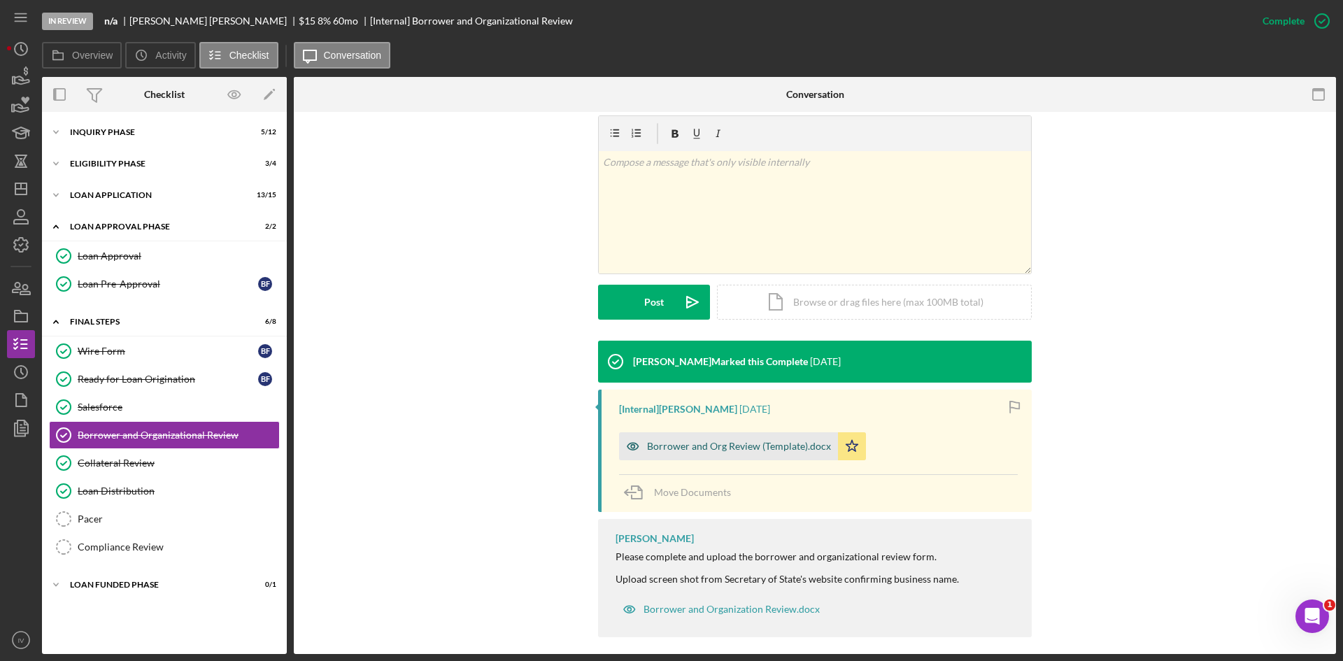
click at [695, 435] on div "Borrower and Org Review (Template).docx" at bounding box center [728, 446] width 219 height 28
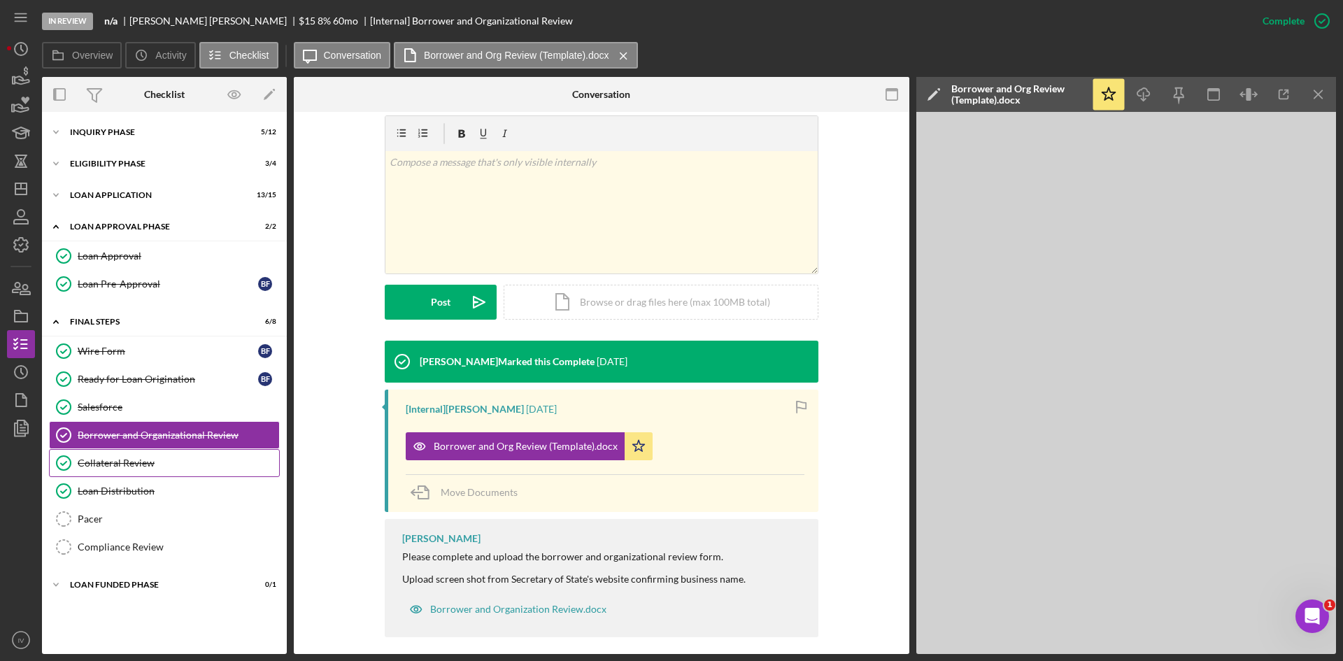
drag, startPoint x: 117, startPoint y: 471, endPoint x: 206, endPoint y: 461, distance: 89.4
click at [117, 471] on link "Collateral Review Collateral Review" at bounding box center [164, 463] width 231 height 28
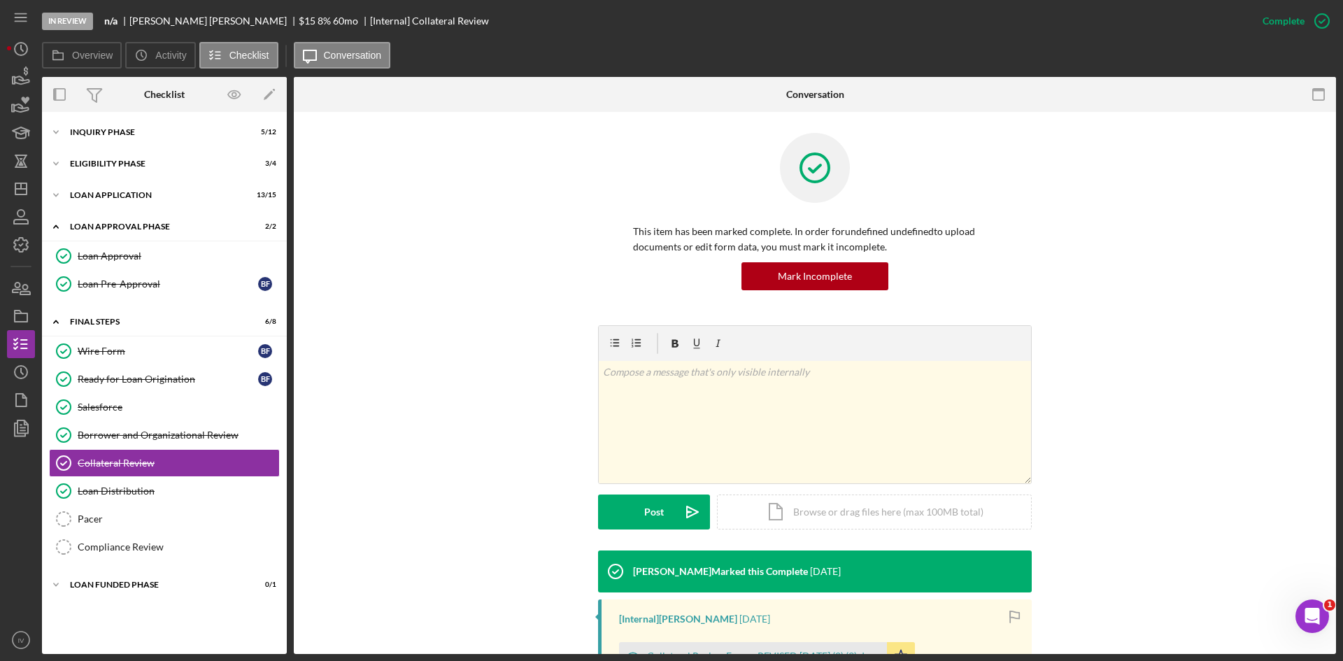
scroll to position [199, 0]
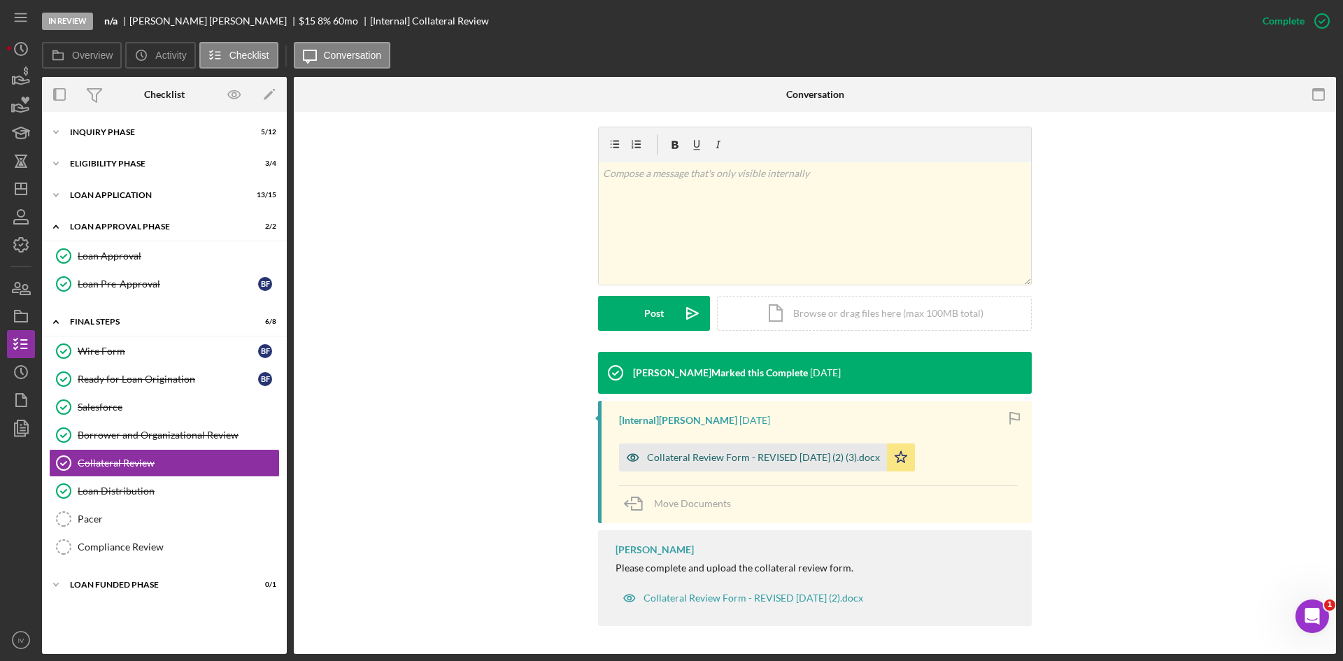
click at [707, 462] on div "Collateral Review Form - REVISED [DATE] (2) (3).docx" at bounding box center [763, 457] width 233 height 11
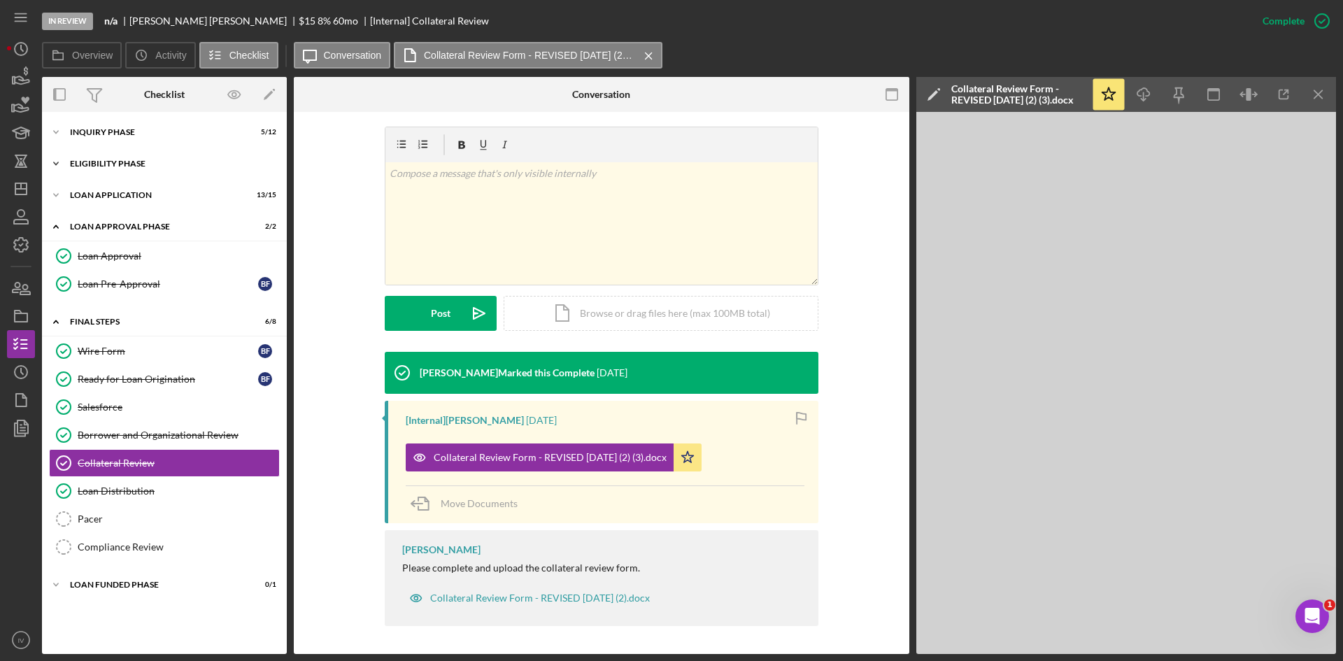
click at [105, 167] on div "Eligibility Phase" at bounding box center [169, 164] width 199 height 8
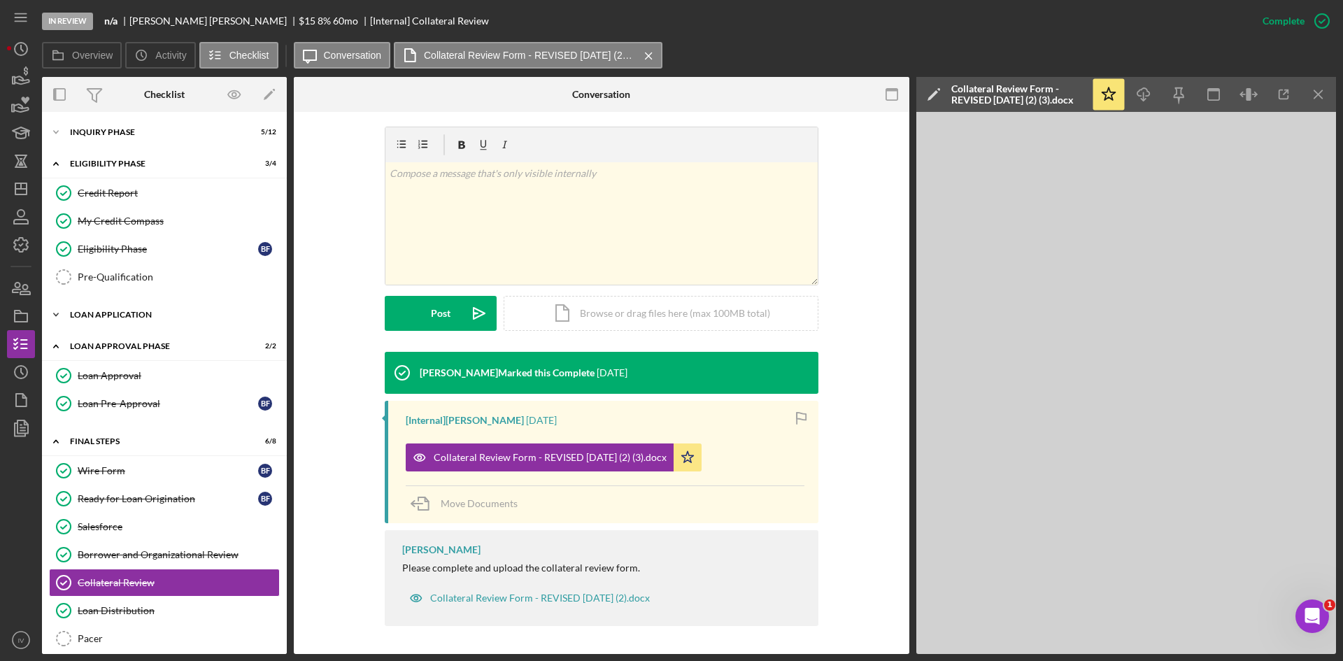
click at [111, 316] on div "Loan Application" at bounding box center [169, 315] width 199 height 8
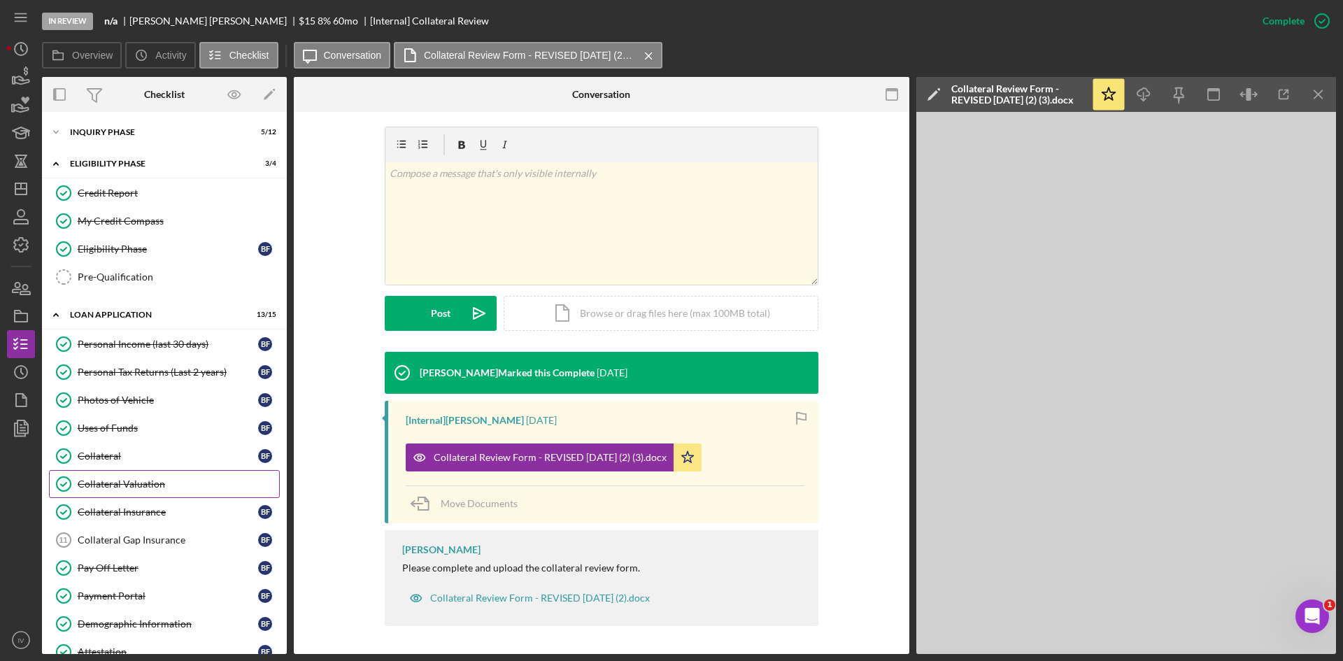
click at [153, 482] on div "Collateral Valuation" at bounding box center [179, 484] width 202 height 11
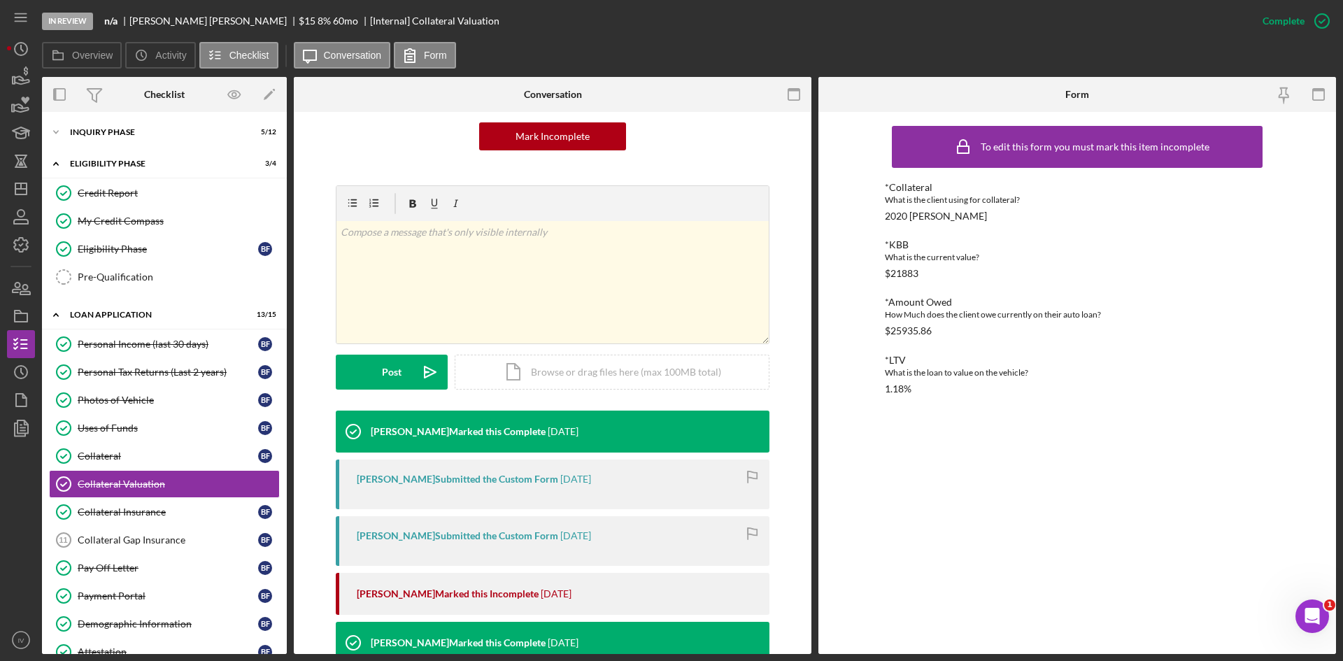
scroll to position [210, 0]
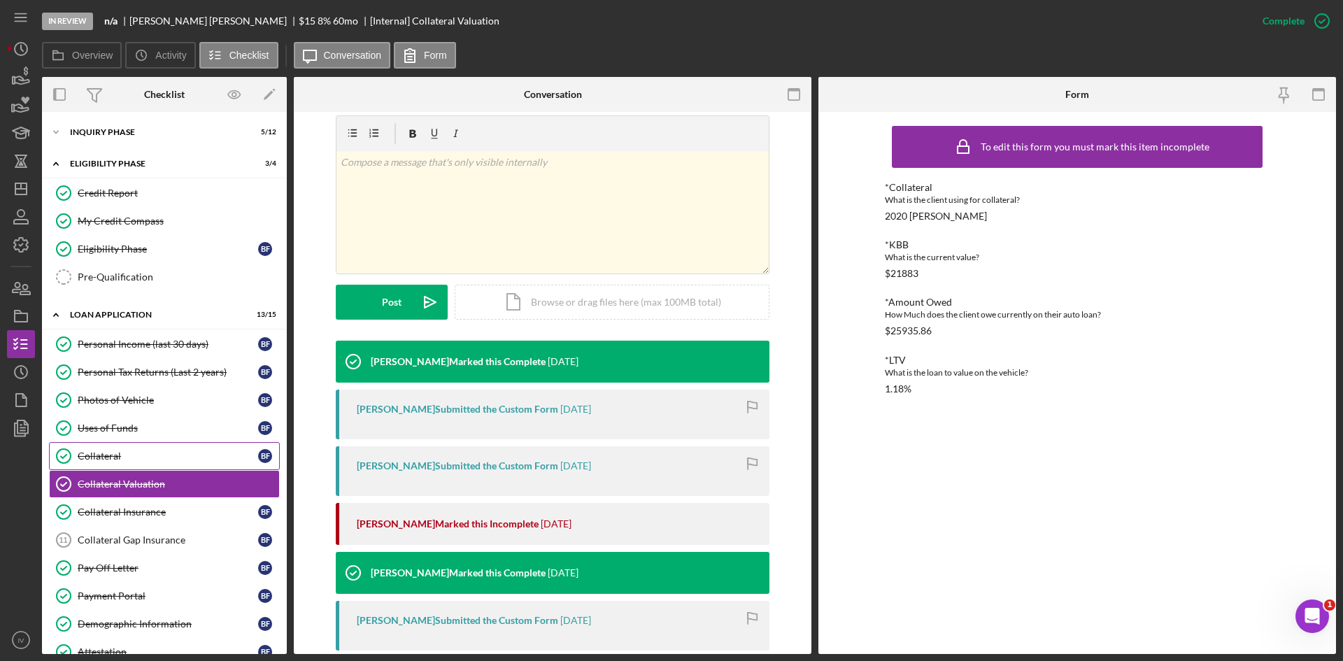
click at [102, 462] on div "Collateral" at bounding box center [168, 456] width 181 height 11
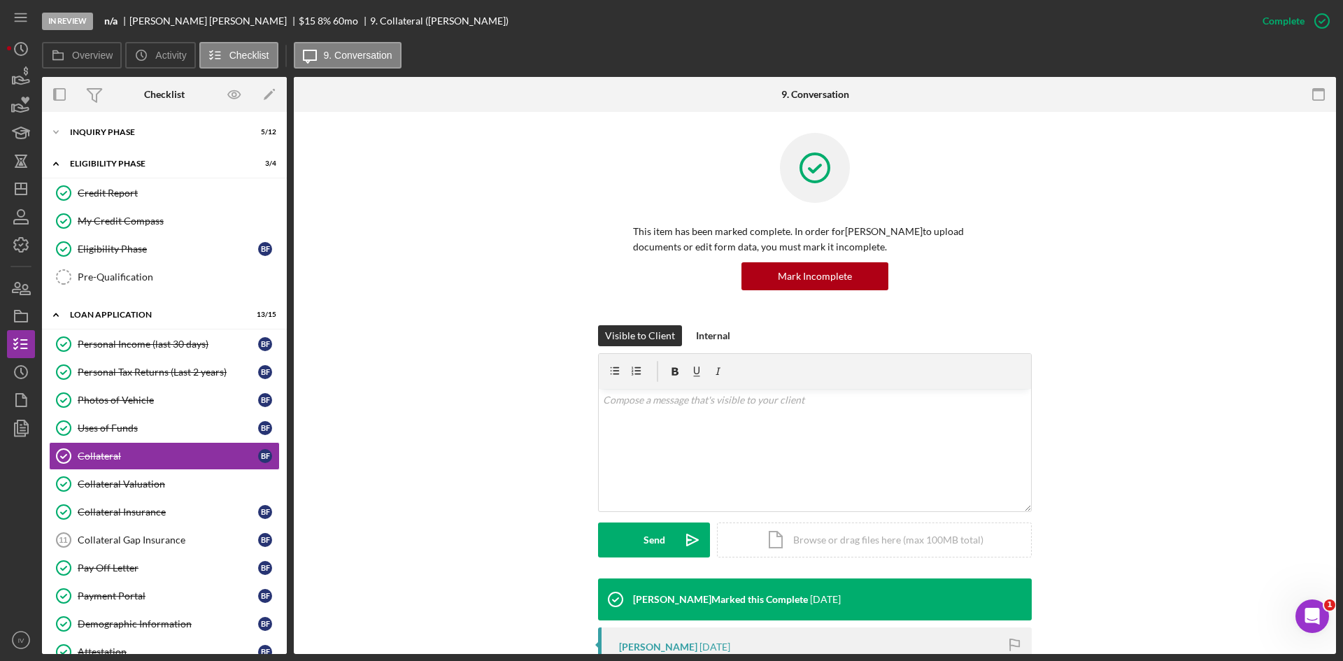
scroll to position [280, 0]
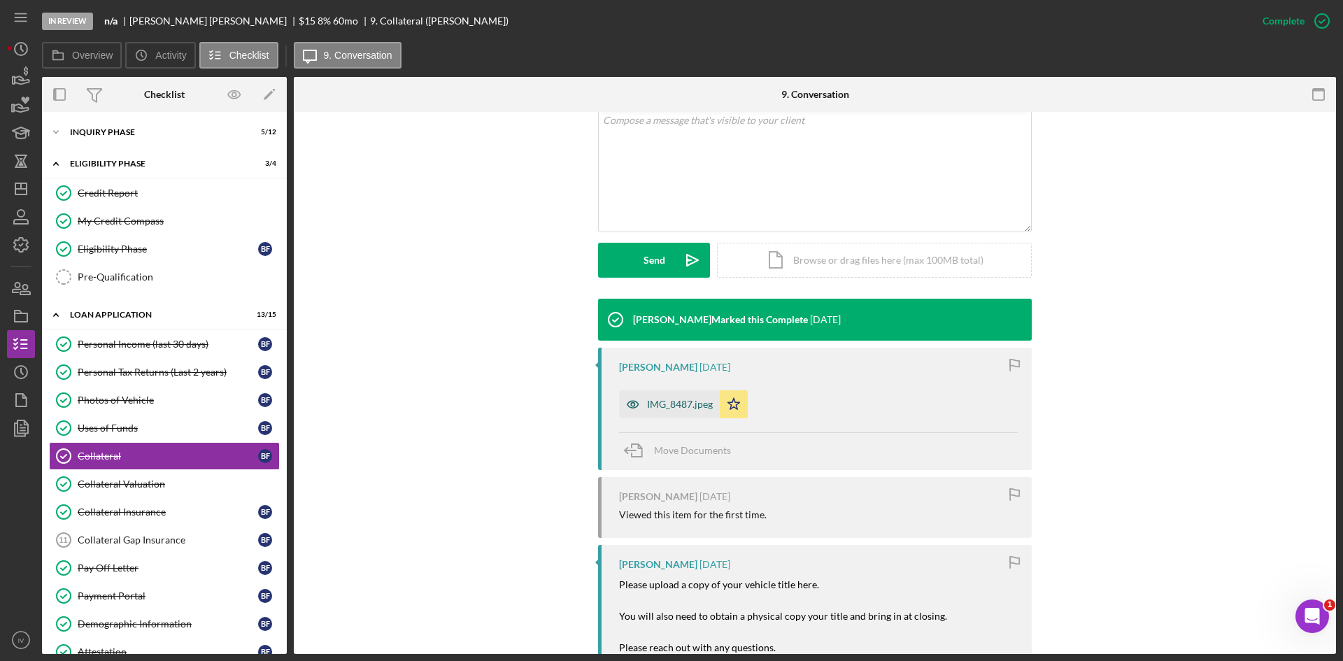
click at [649, 403] on div "IMG_8487.jpeg" at bounding box center [680, 404] width 66 height 11
